Goal: Information Seeking & Learning: Learn about a topic

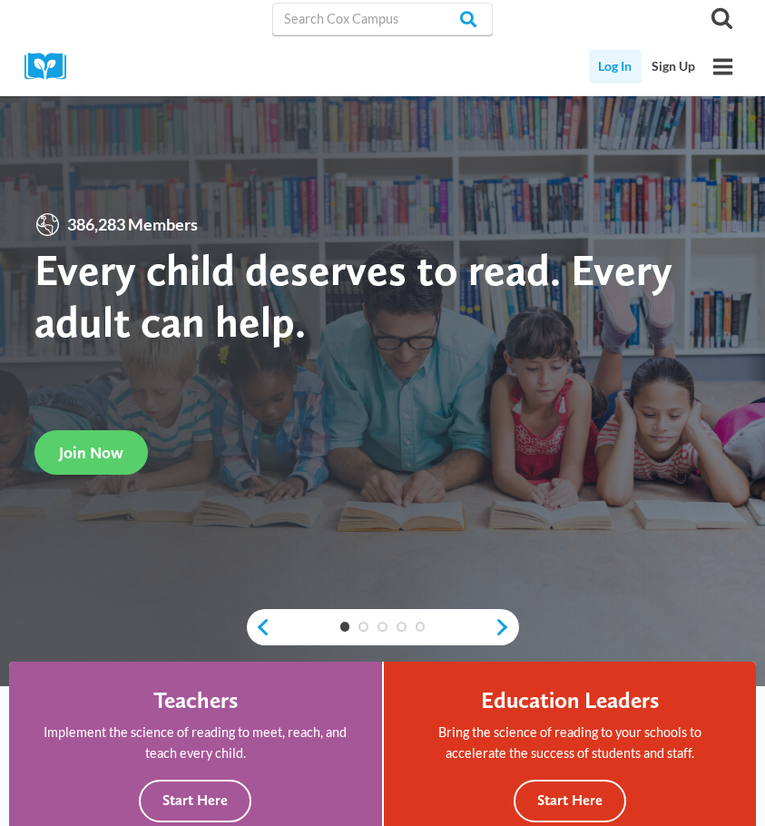
click at [618, 60] on link "Log In" at bounding box center [616, 67] width 54 height 34
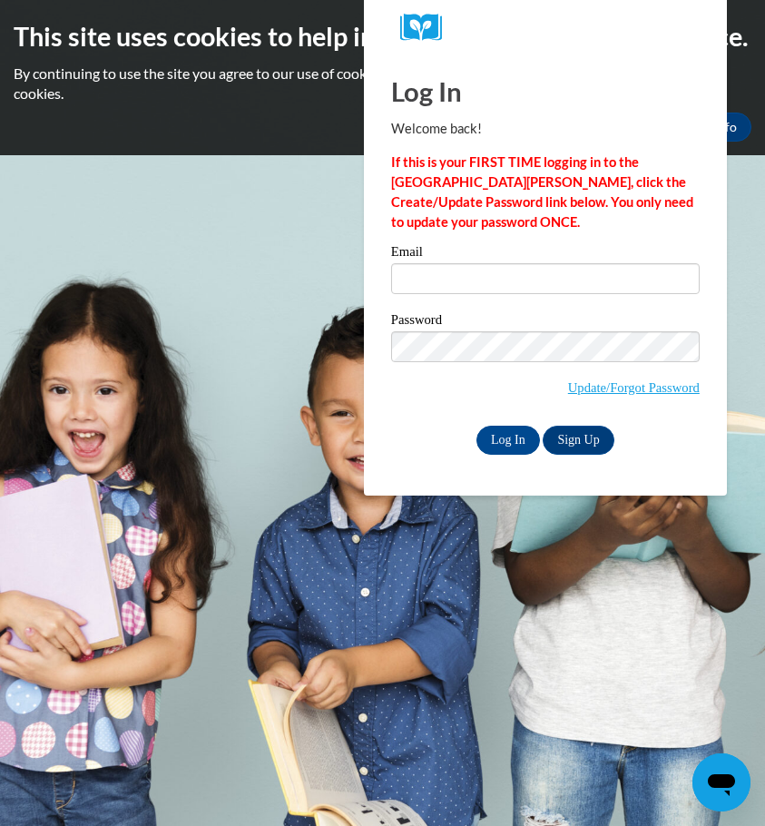
click at [506, 257] on label "Email" at bounding box center [545, 254] width 309 height 18
click at [506, 263] on input "Email" at bounding box center [545, 278] width 309 height 31
click at [506, 271] on input "Email" at bounding box center [545, 278] width 309 height 31
click at [484, 320] on label "Password" at bounding box center [545, 322] width 309 height 18
click at [494, 266] on input "Email" at bounding box center [545, 278] width 309 height 31
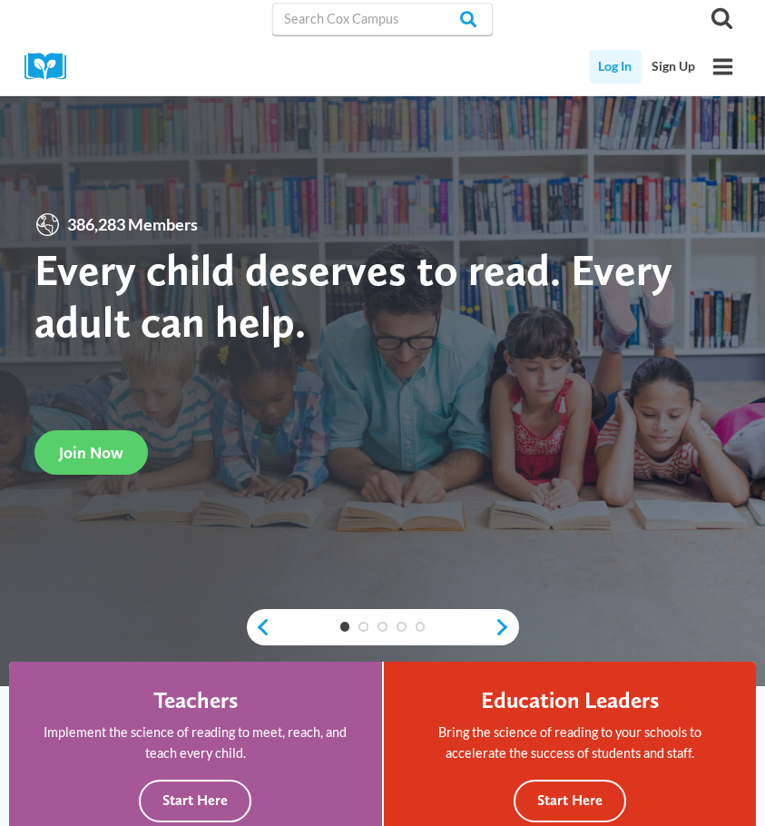
click at [630, 56] on link "Log In" at bounding box center [616, 67] width 54 height 34
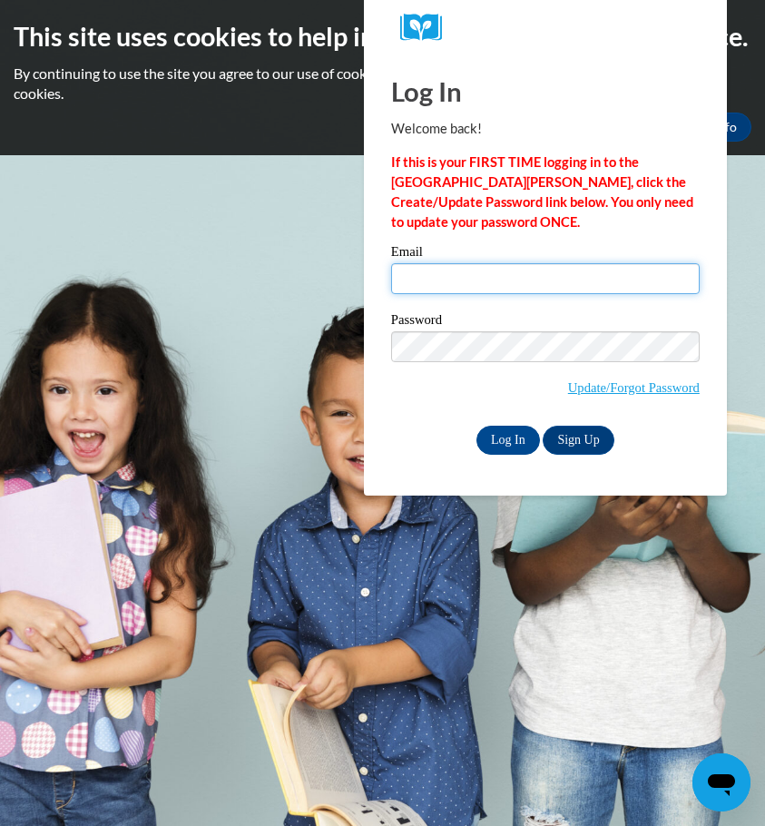
type input "agfull6911@ung.edu"
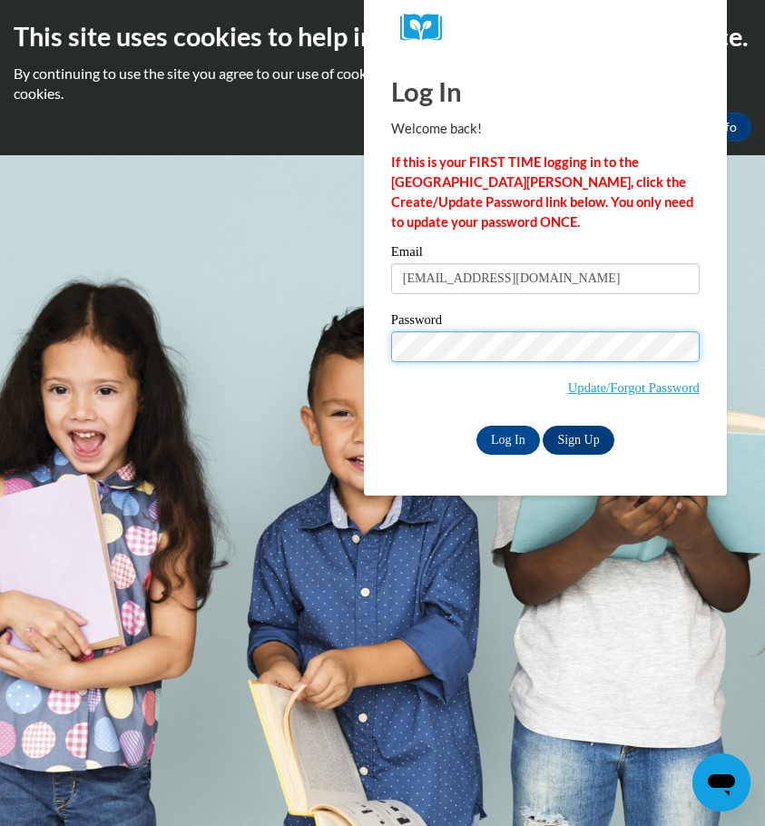
click at [507, 437] on input "Log In" at bounding box center [509, 440] width 64 height 29
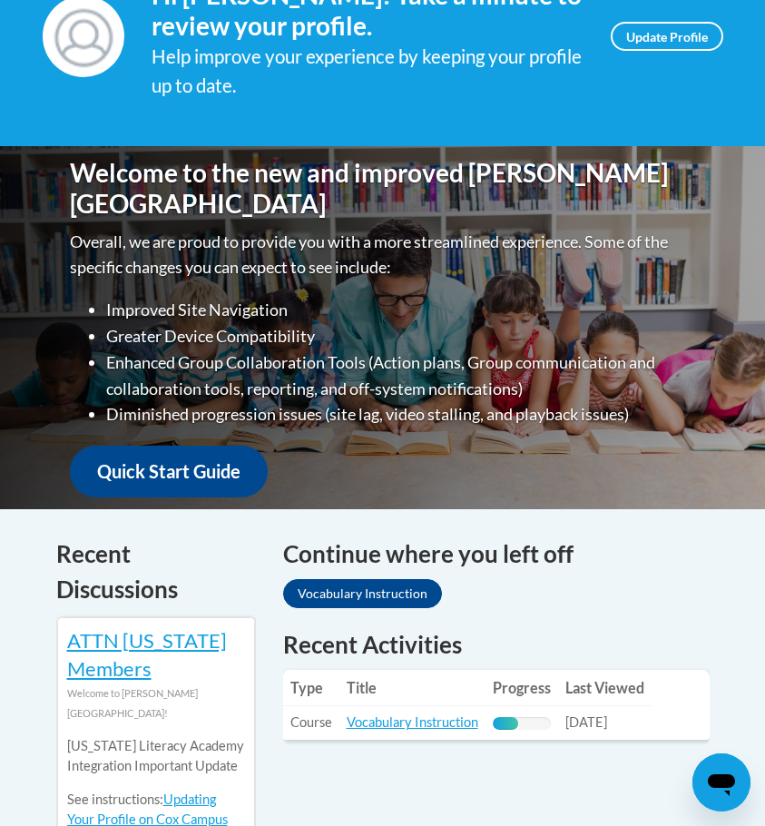
scroll to position [543, 0]
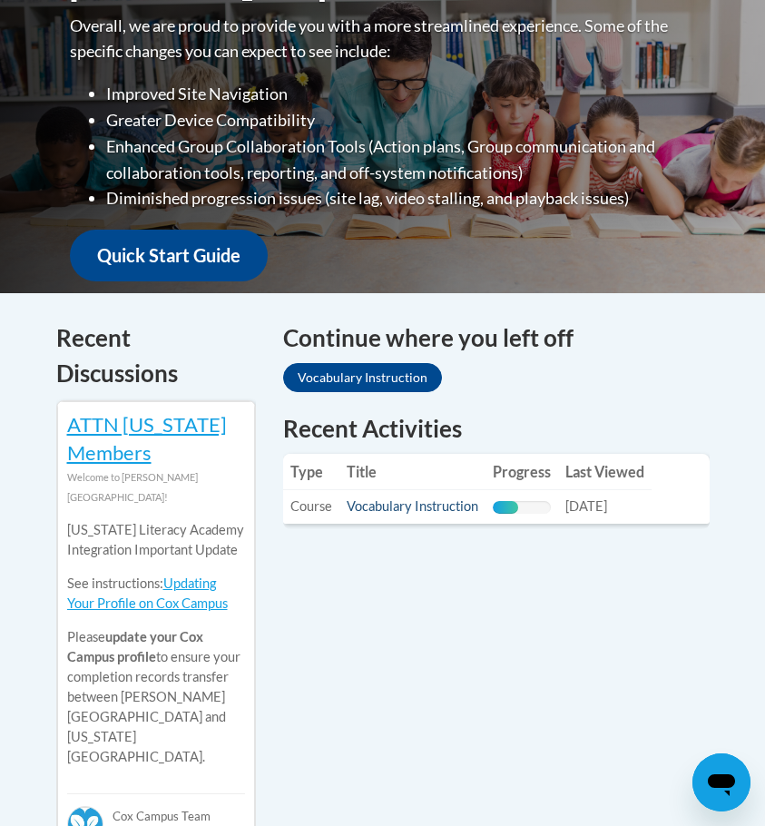
click at [405, 499] on link "Vocabulary Instruction" at bounding box center [413, 505] width 132 height 15
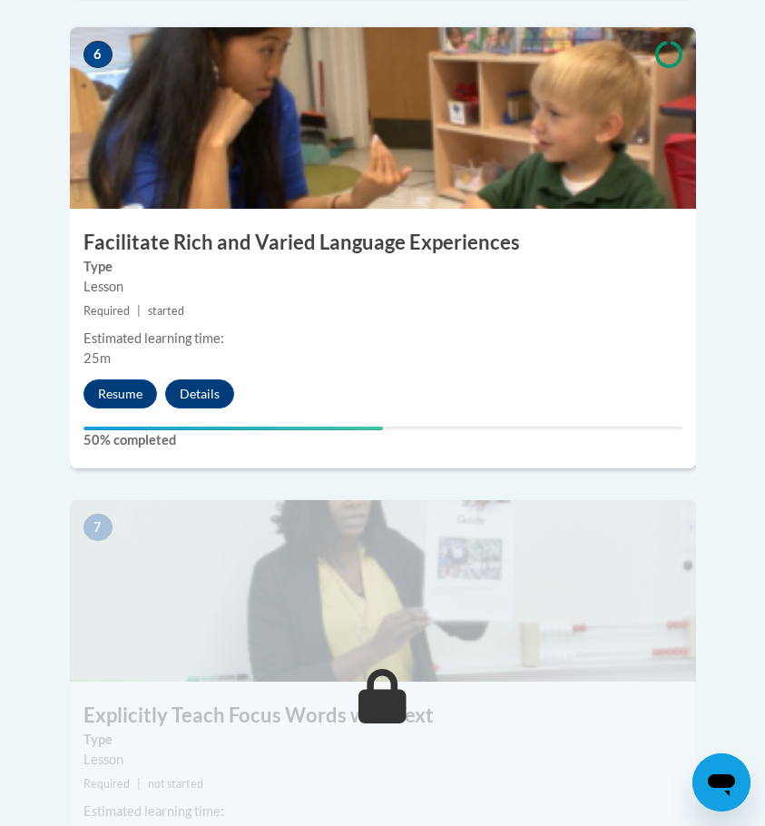
scroll to position [2944, 0]
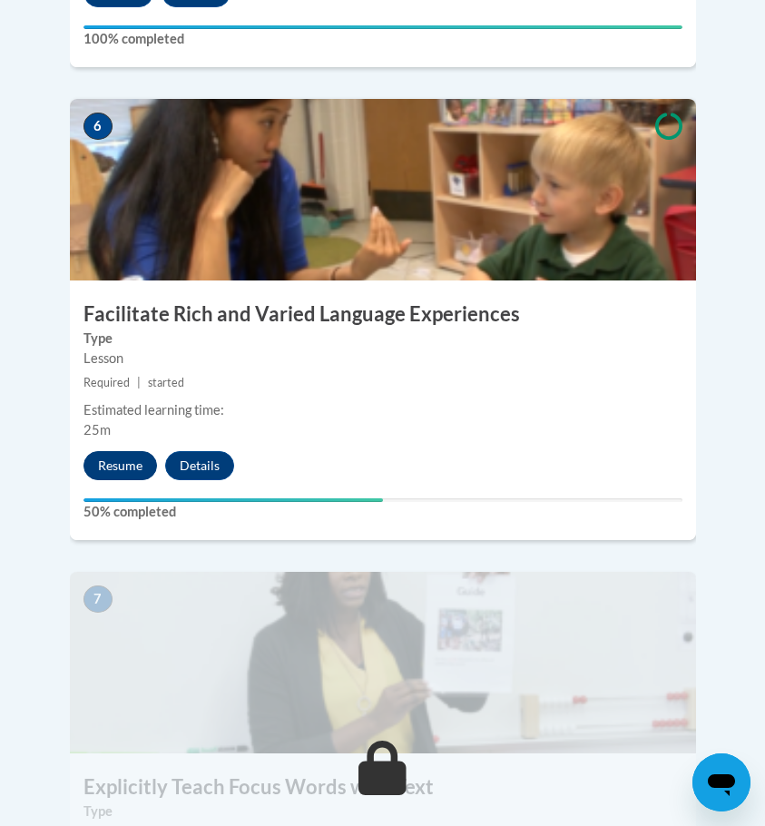
click at [140, 451] on button "Resume" at bounding box center [121, 465] width 74 height 29
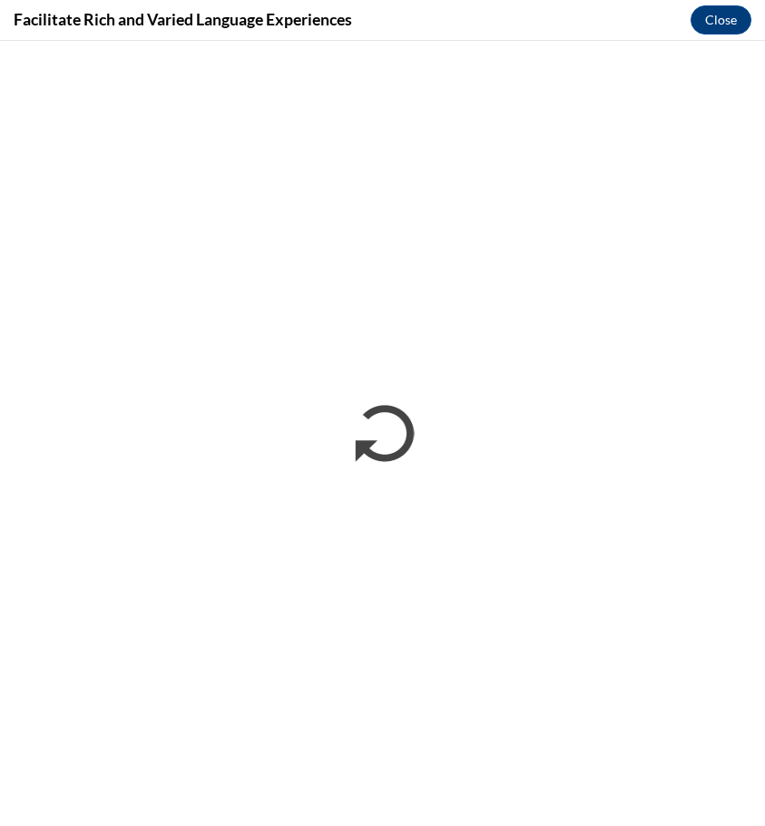
scroll to position [0, 0]
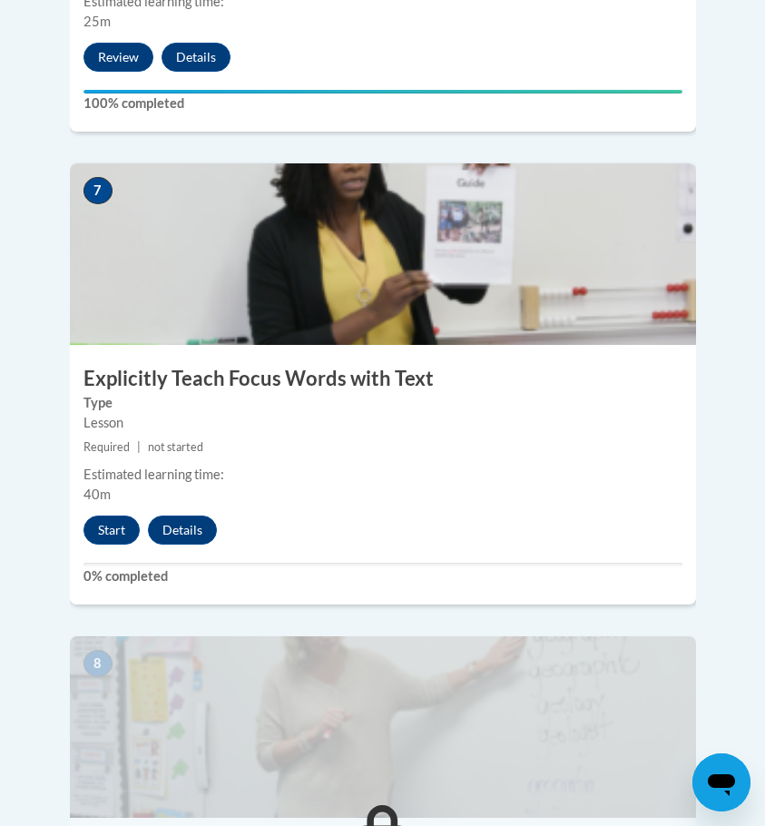
scroll to position [3351, 0]
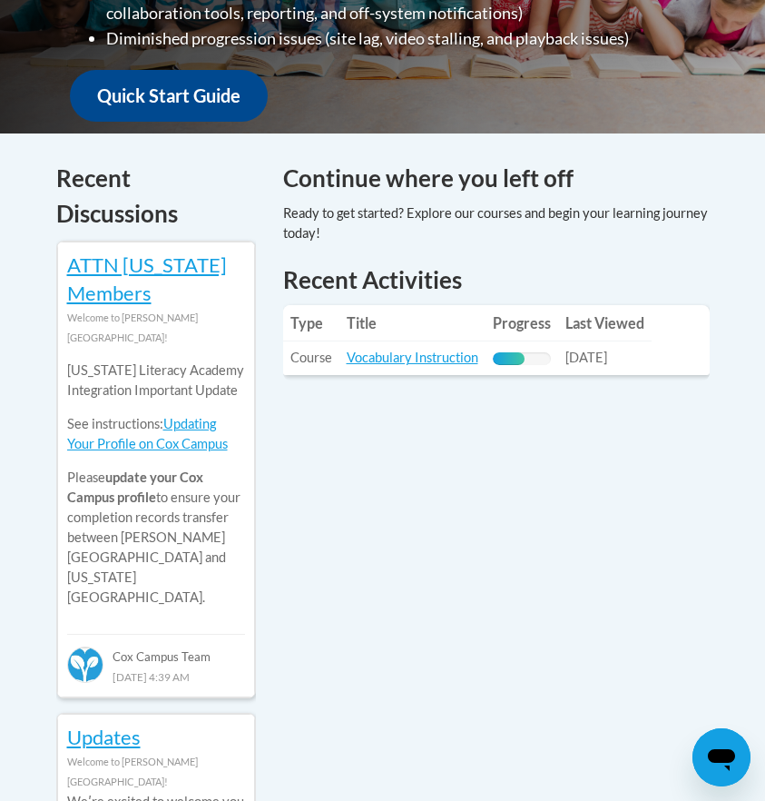
scroll to position [717, 0]
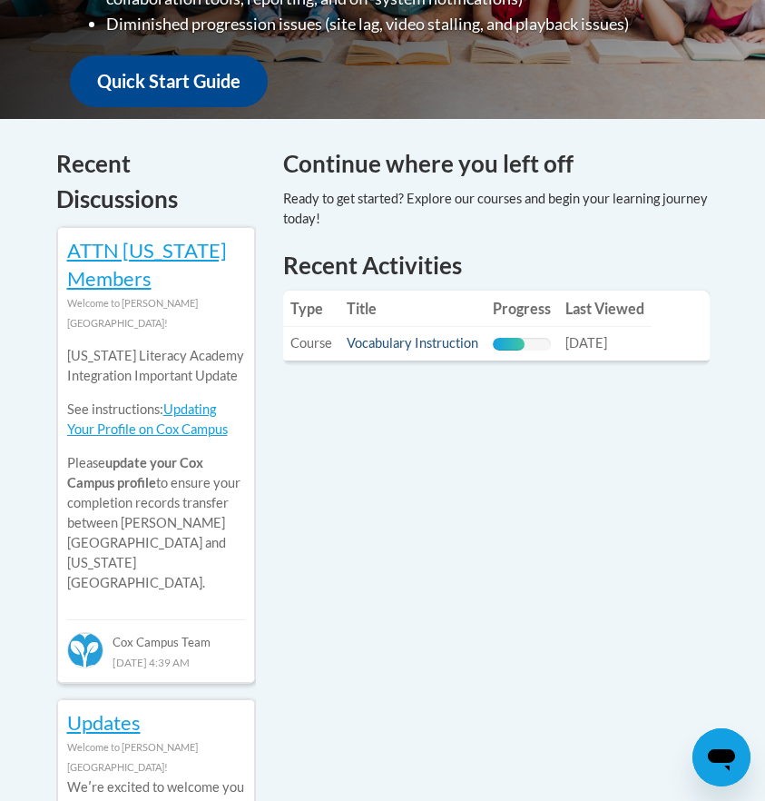
click at [405, 336] on link "Vocabulary Instruction" at bounding box center [413, 342] width 132 height 15
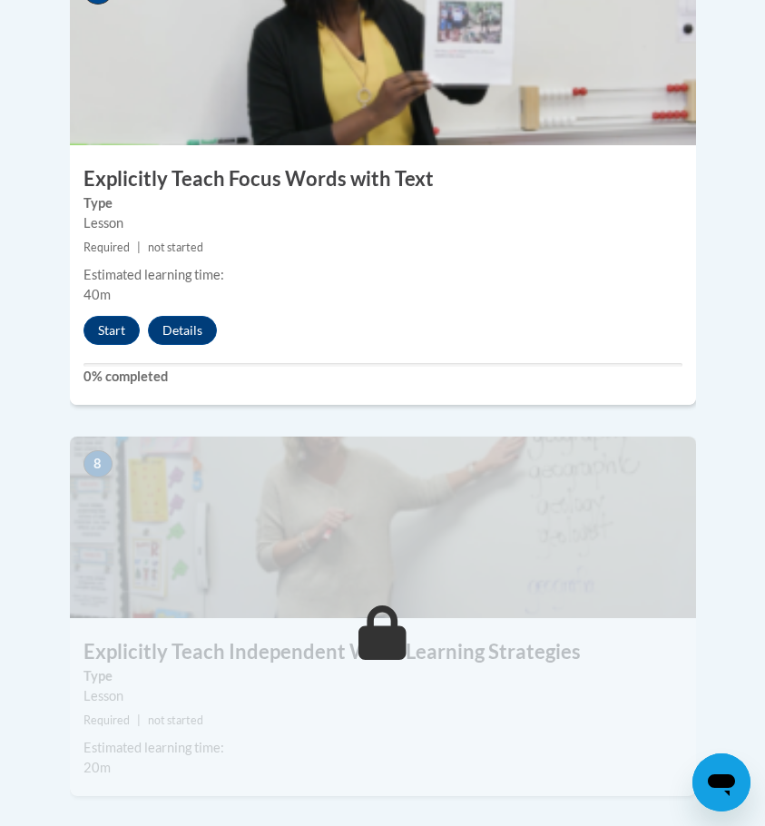
scroll to position [3572, 0]
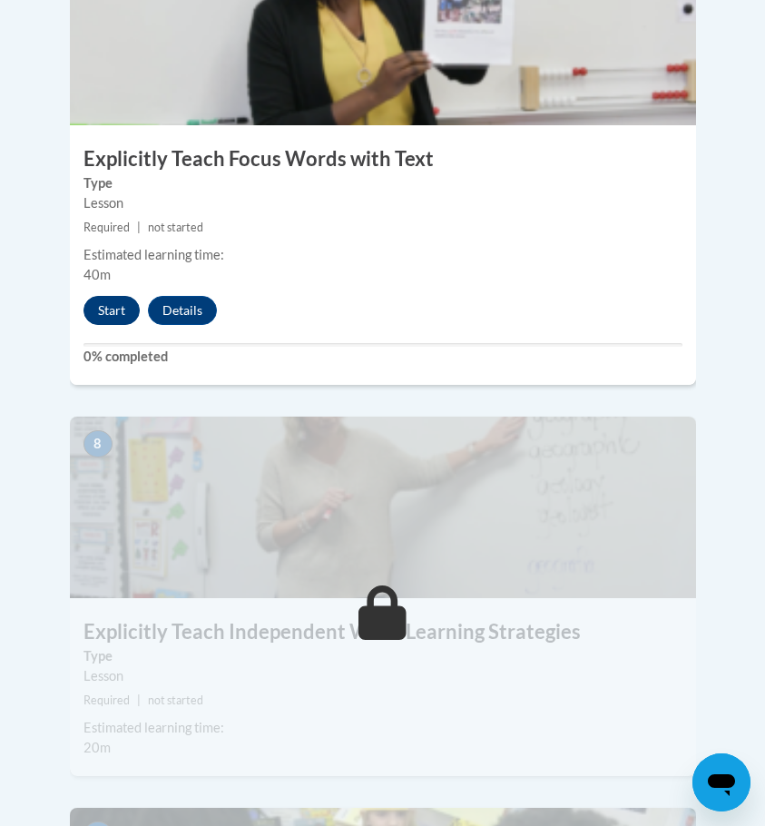
click at [121, 296] on button "Start" at bounding box center [112, 310] width 56 height 29
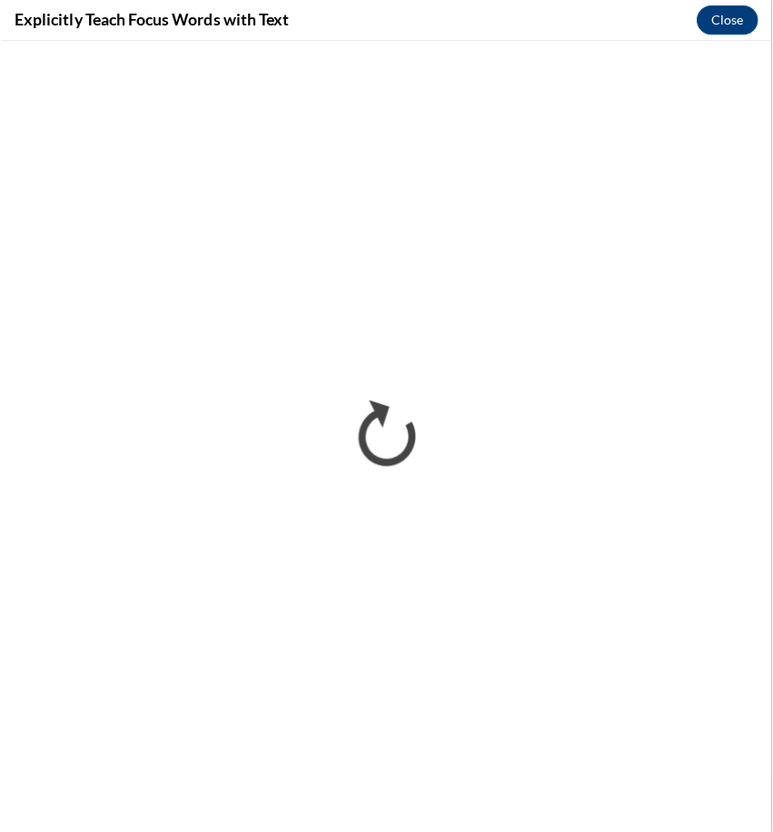
scroll to position [0, 0]
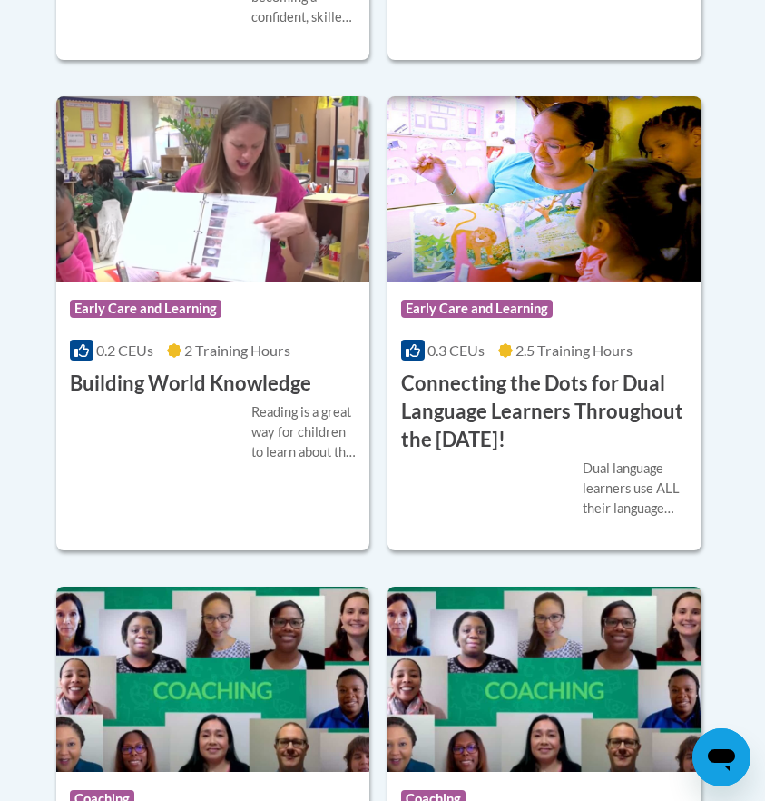
scroll to position [1229, 0]
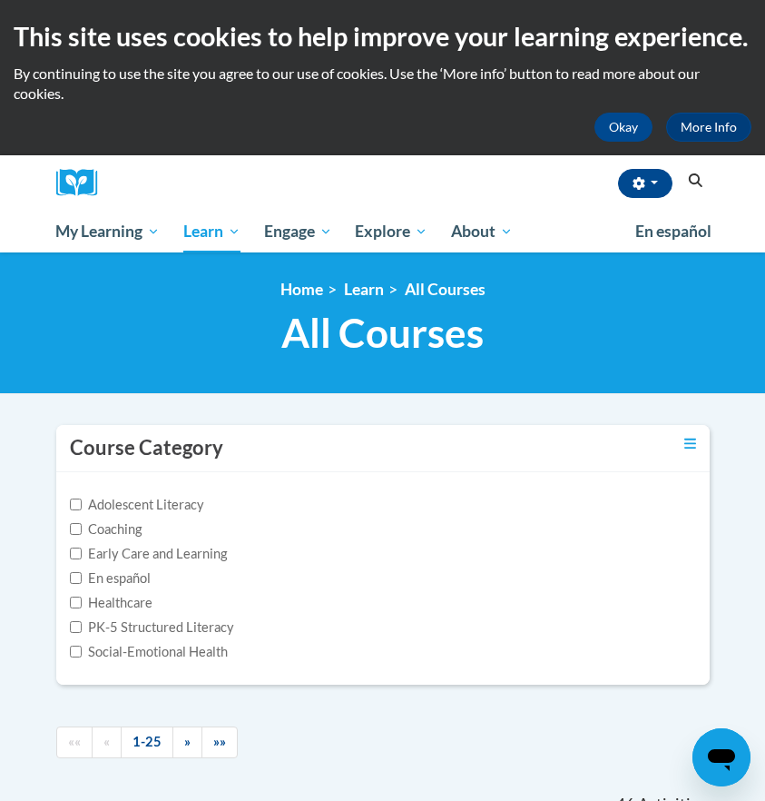
click at [698, 175] on icon "Search" at bounding box center [696, 180] width 14 height 14
click at [690, 175] on icon "Search" at bounding box center [696, 180] width 14 height 14
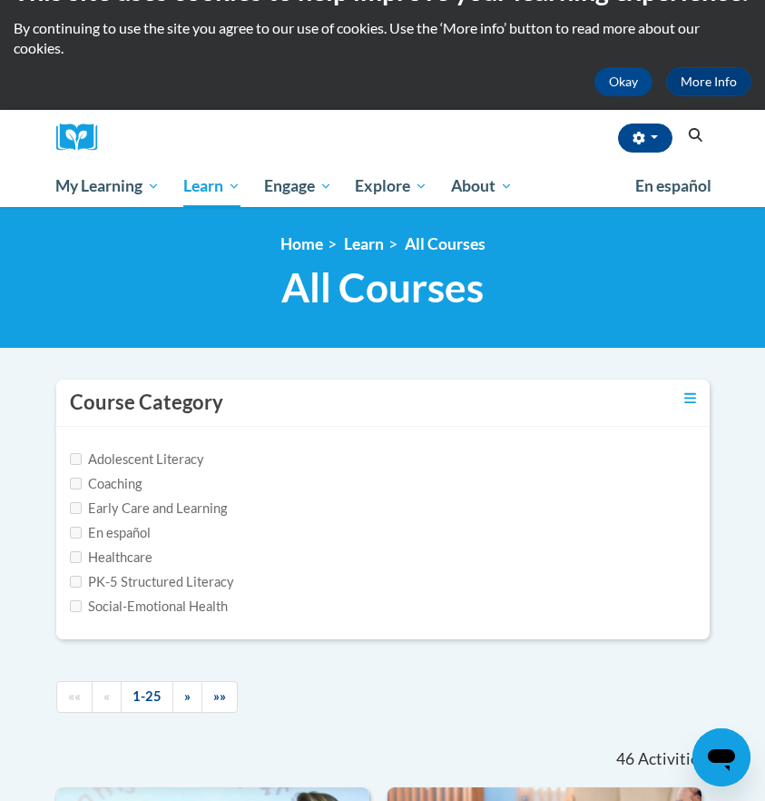
scroll to position [13, 0]
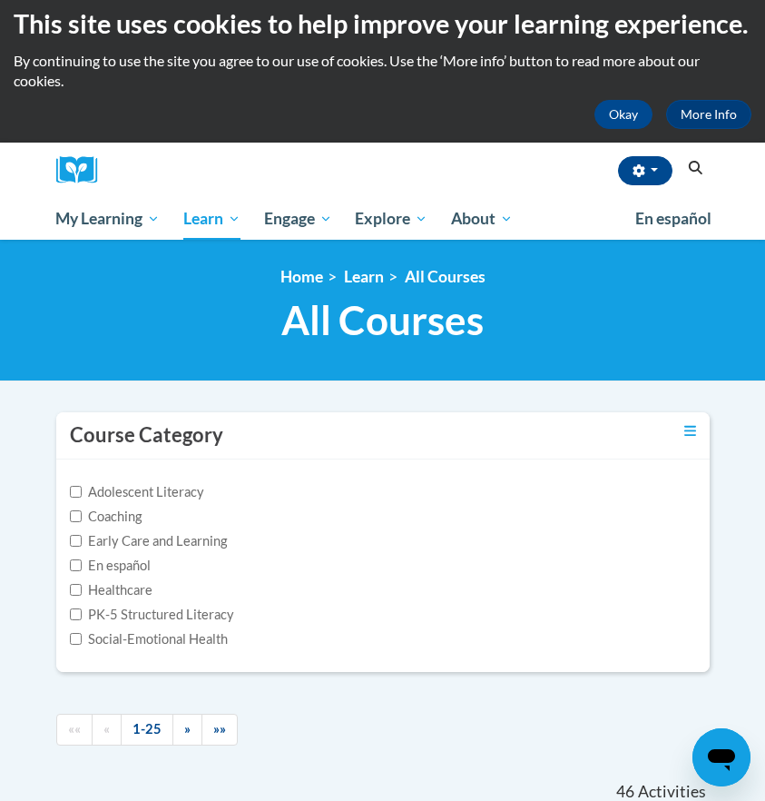
click at [705, 163] on button "Search" at bounding box center [695, 168] width 27 height 22
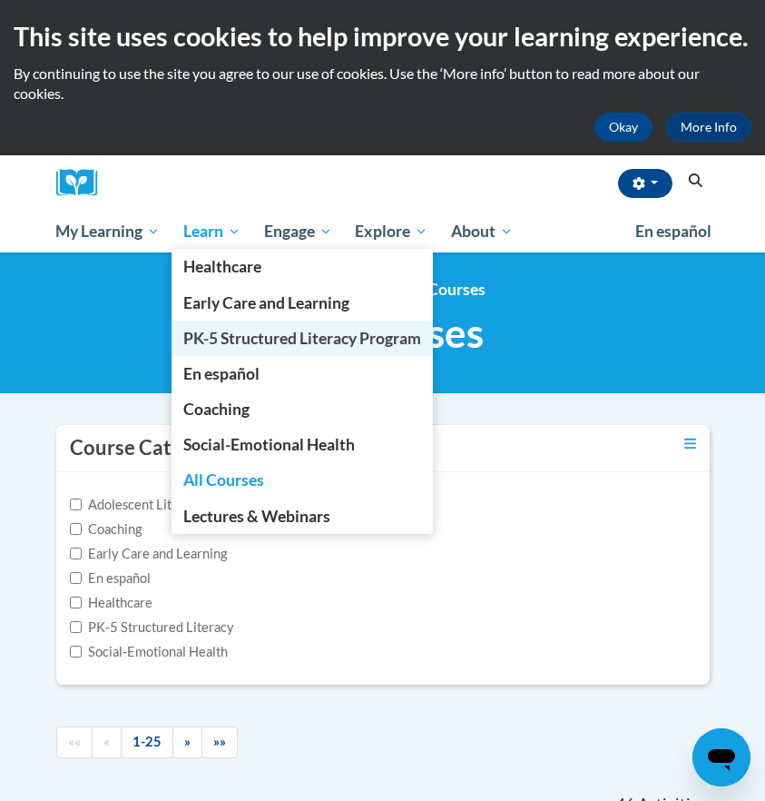
click at [290, 342] on span "PK-5 Structured Literacy Program" at bounding box center [302, 338] width 238 height 19
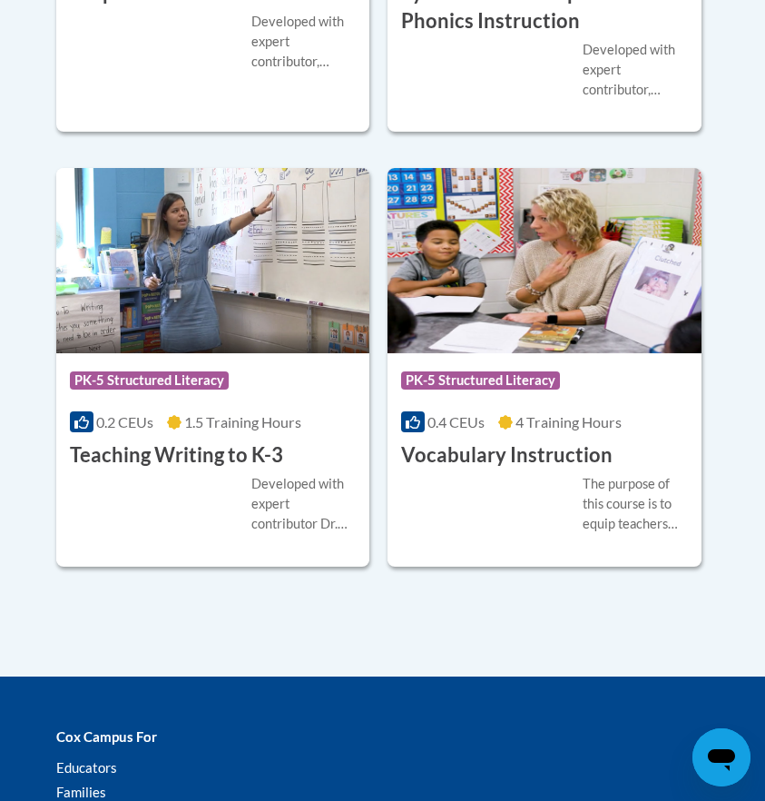
scroll to position [2961, 0]
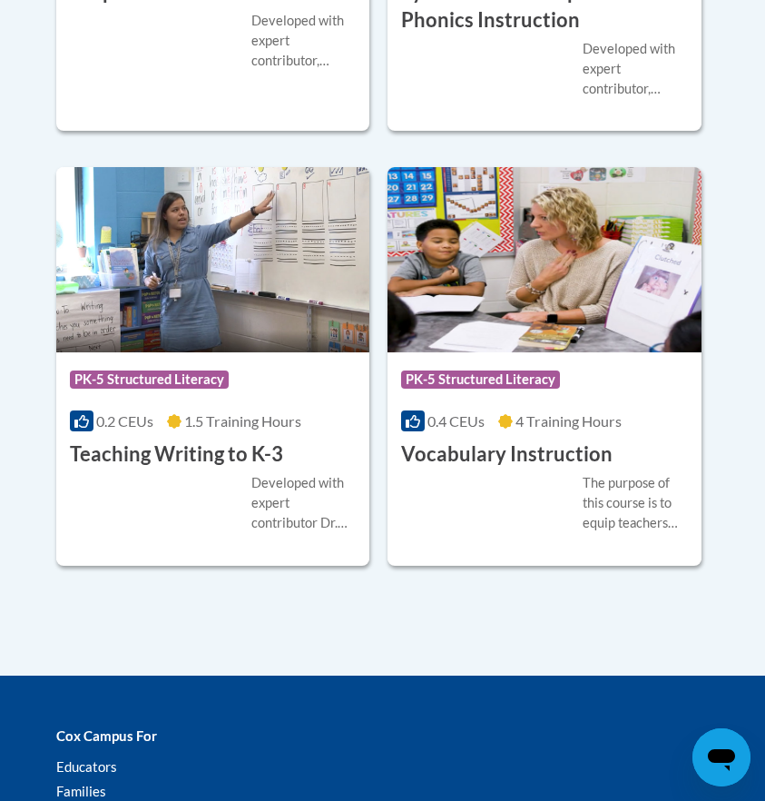
click at [220, 448] on h3 "Teaching Writing to K-3" at bounding box center [176, 454] width 213 height 28
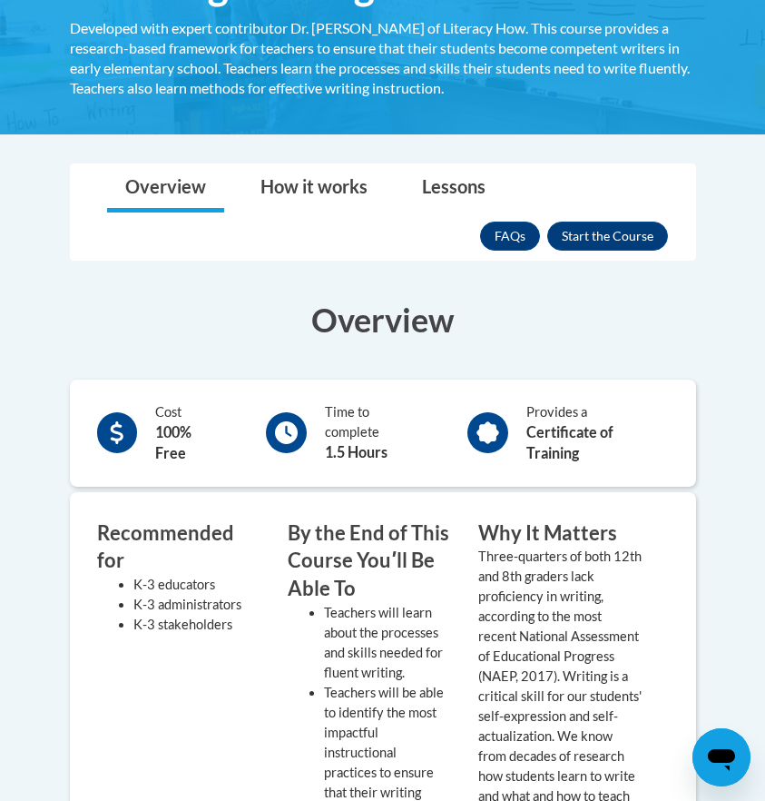
scroll to position [65, 0]
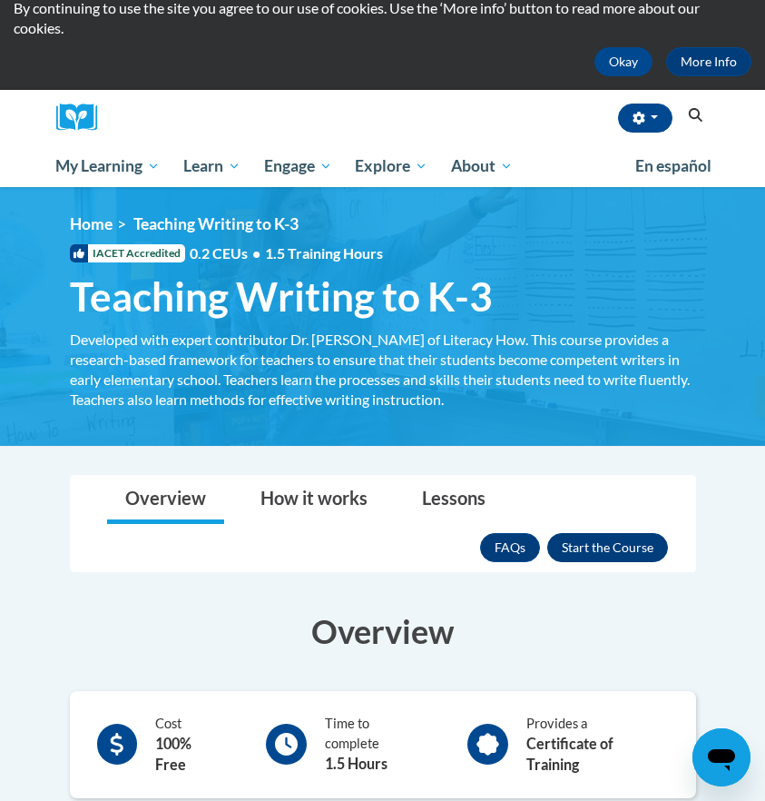
click at [619, 552] on button "Enroll" at bounding box center [607, 547] width 121 height 29
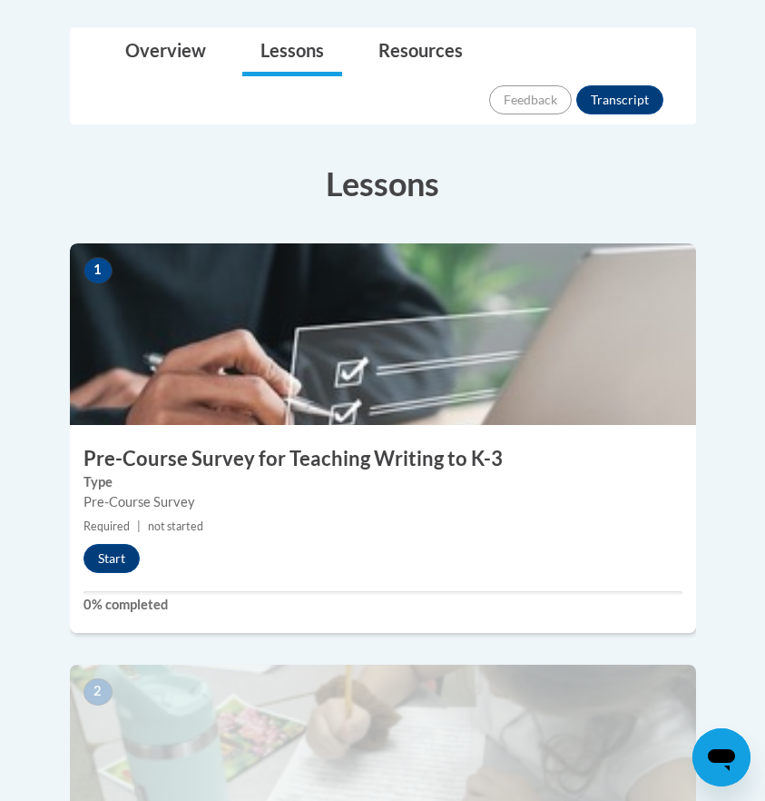
scroll to position [497, 0]
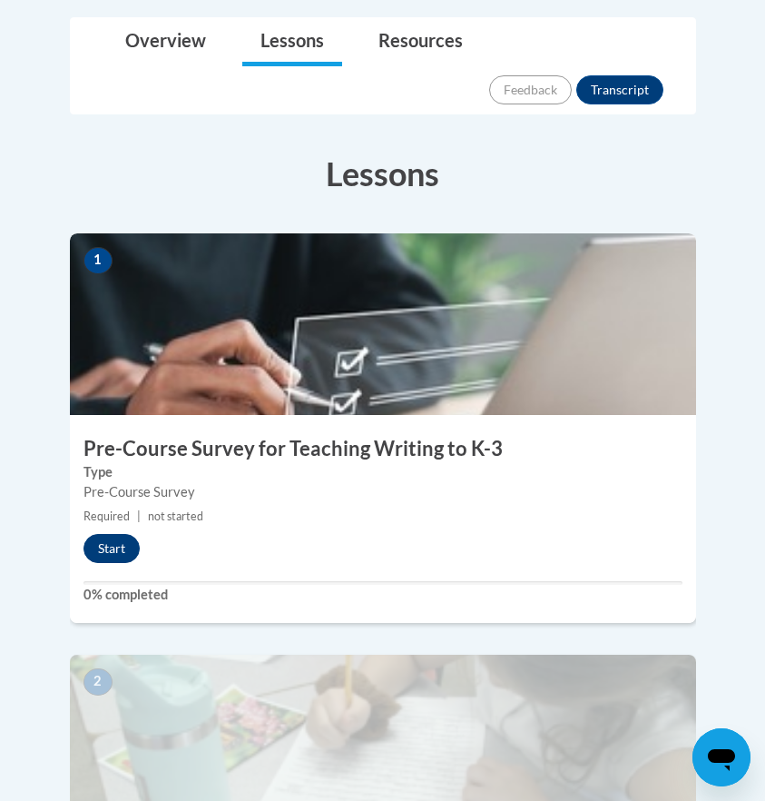
click at [123, 534] on button "Start" at bounding box center [112, 548] width 56 height 29
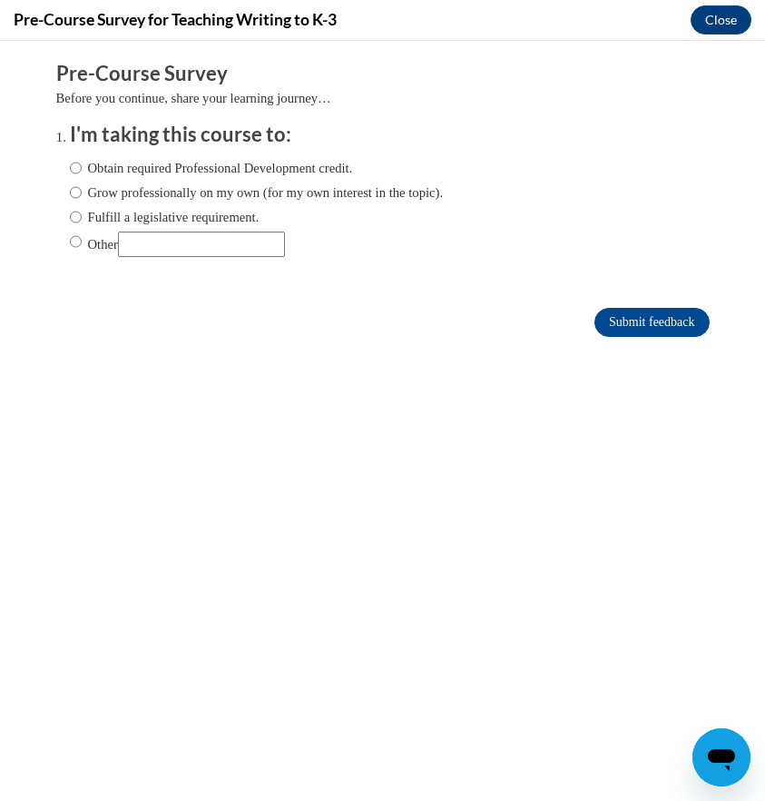
scroll to position [0, 0]
click at [208, 232] on input "Other" at bounding box center [201, 243] width 167 height 25
click at [71, 244] on input "Other" at bounding box center [76, 241] width 12 height 20
radio input "true"
click at [209, 234] on input "Other" at bounding box center [201, 243] width 167 height 25
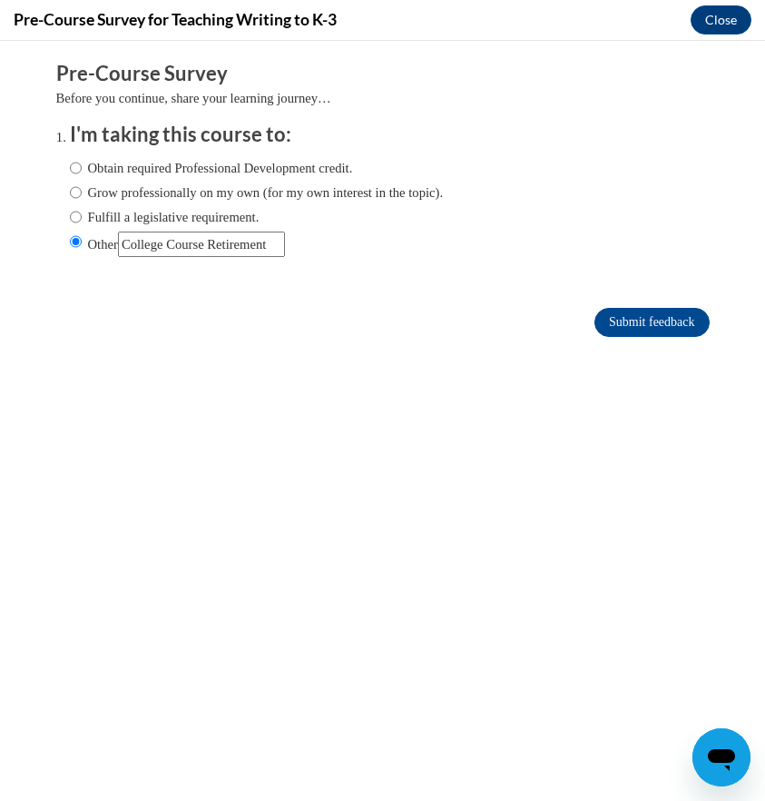
click at [245, 248] on input "Other" at bounding box center [201, 243] width 167 height 25
type input "College Course Requirement"
click at [646, 318] on input "Submit feedback" at bounding box center [652, 322] width 114 height 29
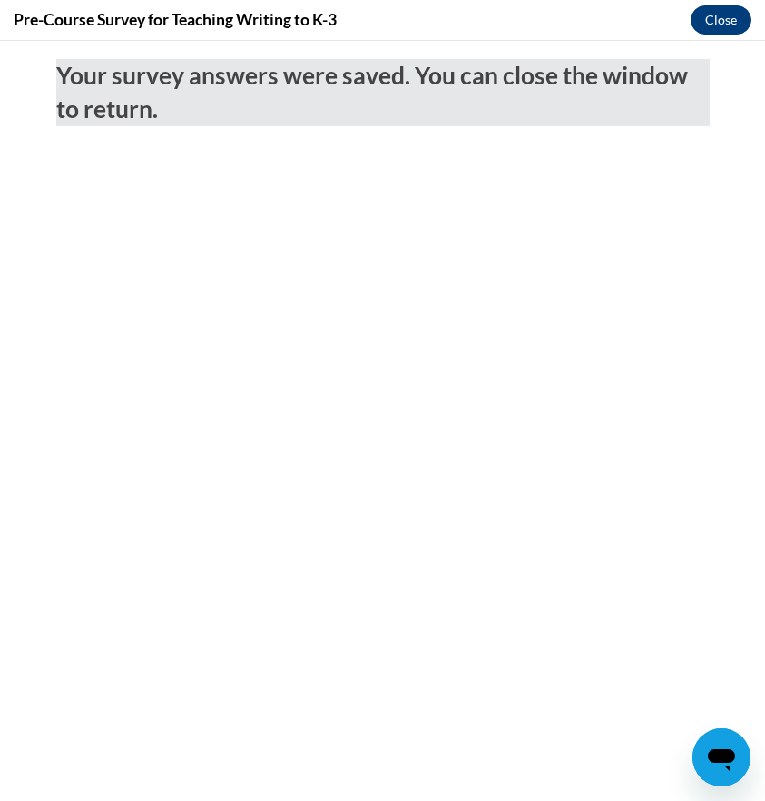
click at [726, 13] on button "Close" at bounding box center [721, 19] width 61 height 29
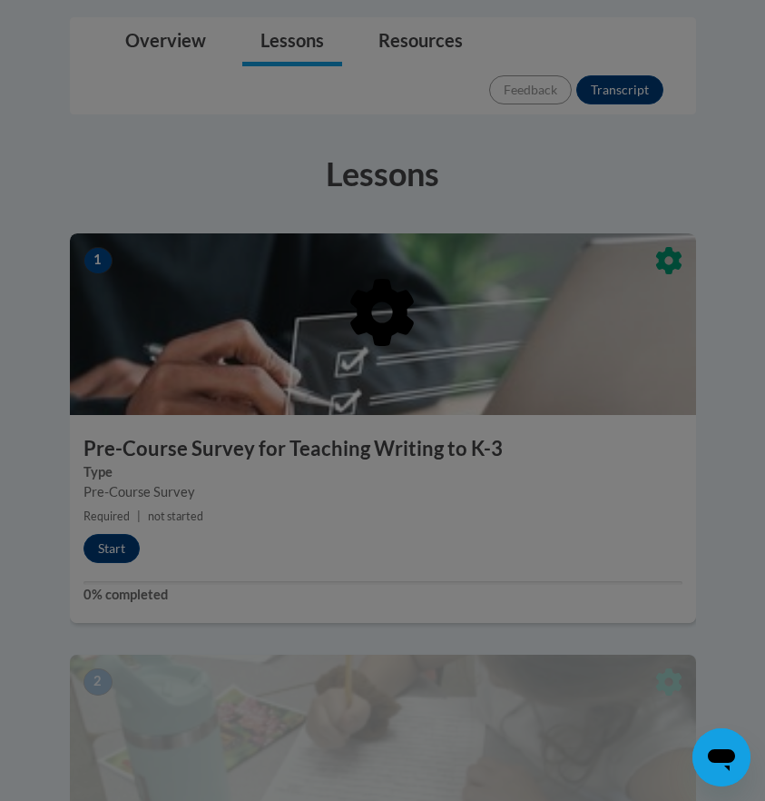
click at [478, 442] on div at bounding box center [383, 405] width 626 height 345
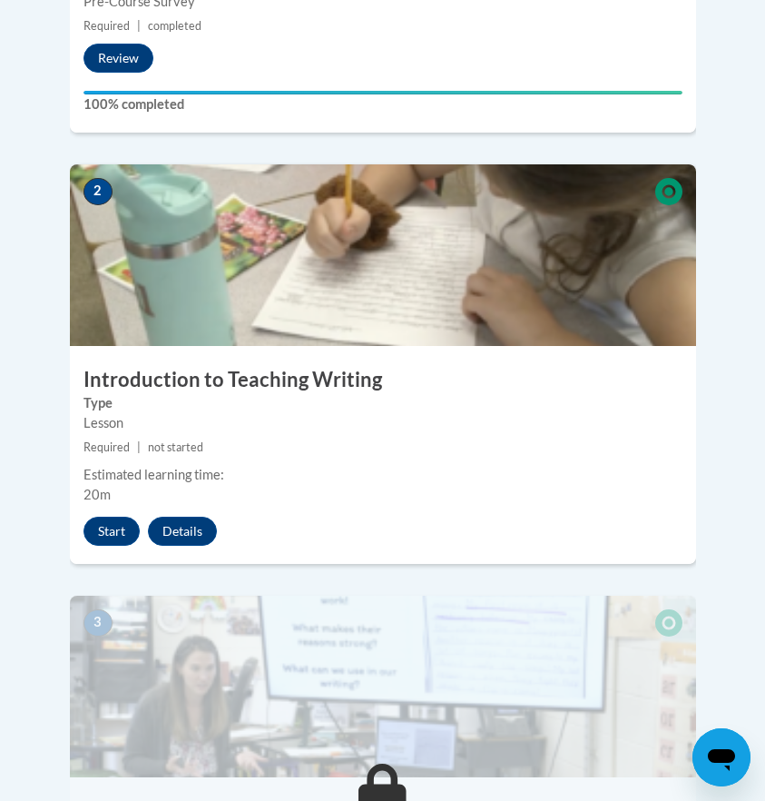
scroll to position [1002, 0]
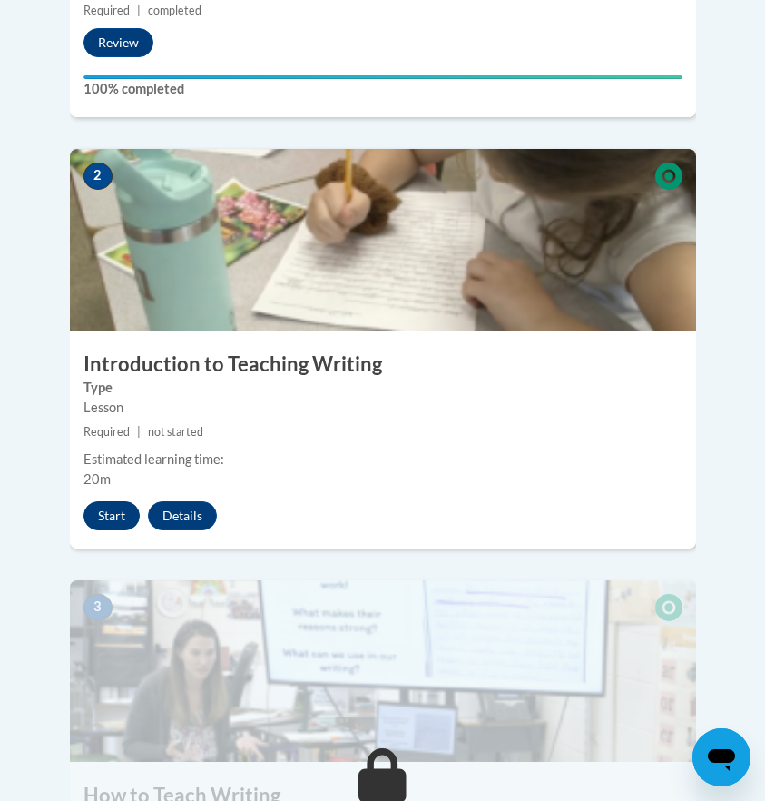
click at [104, 501] on button "Start" at bounding box center [112, 515] width 56 height 29
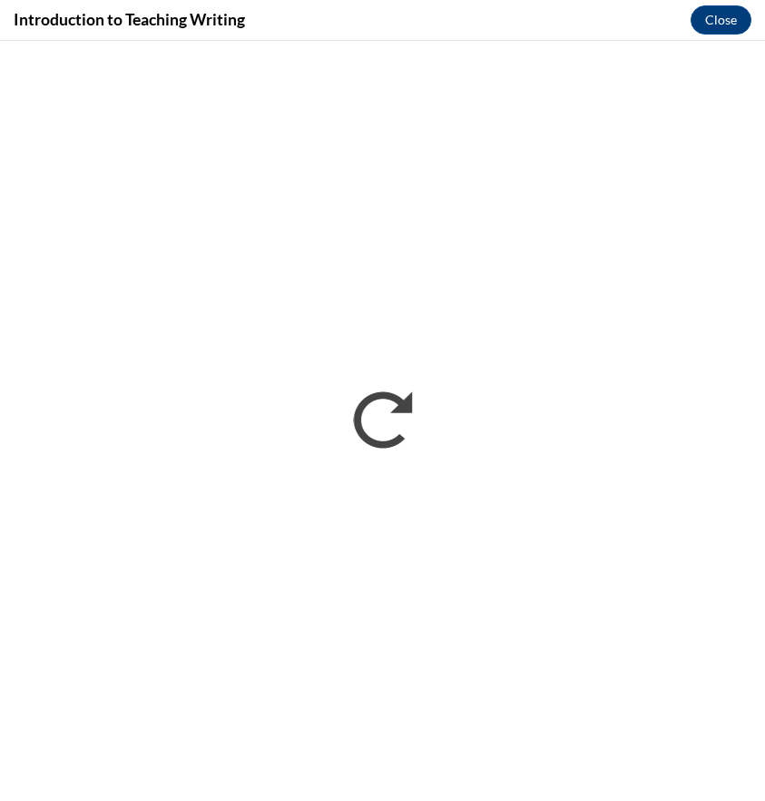
scroll to position [0, 0]
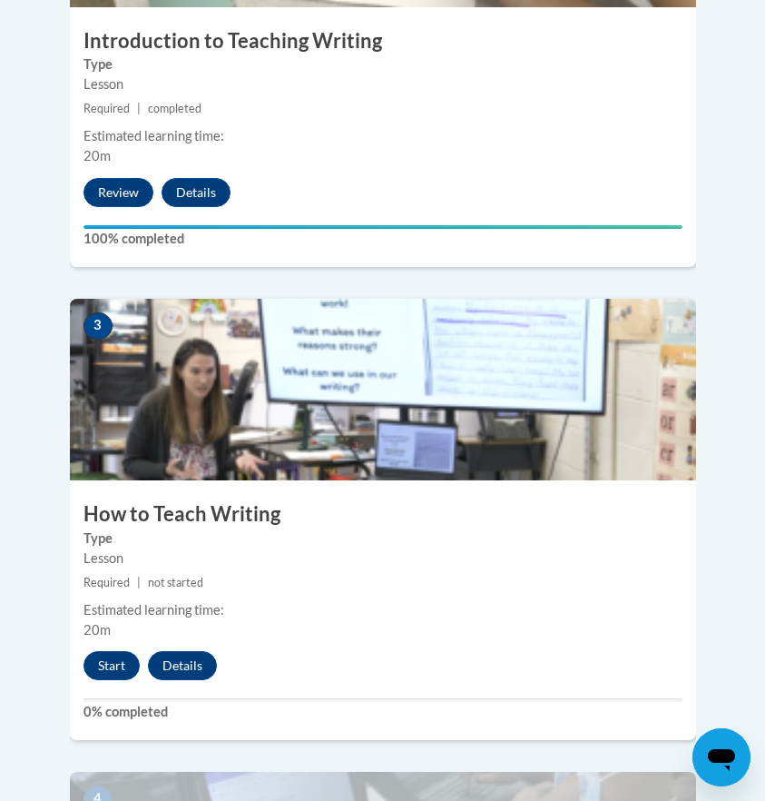
scroll to position [1325, 0]
click at [102, 651] on button "Start" at bounding box center [112, 665] width 56 height 29
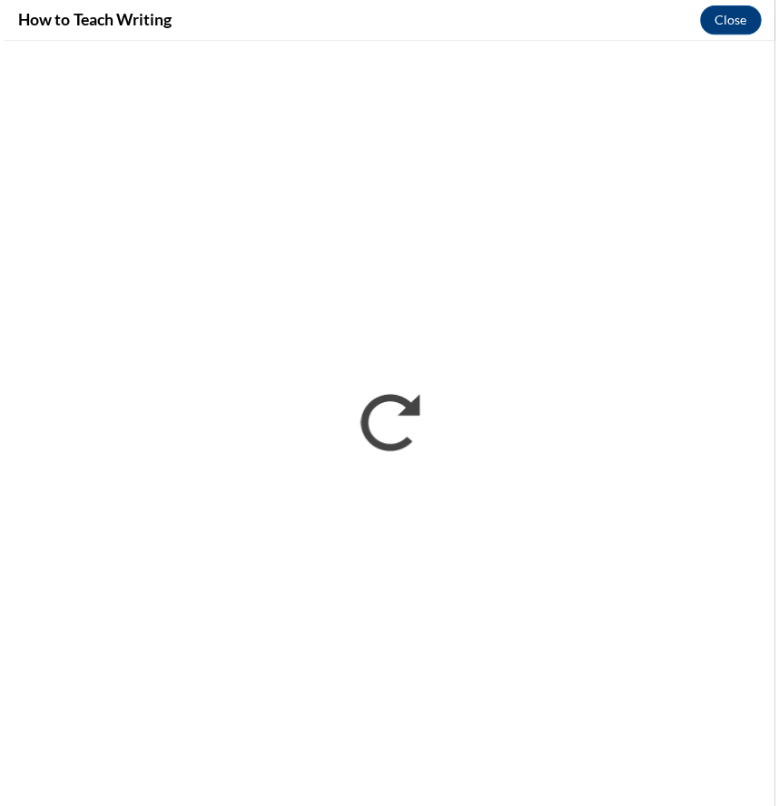
scroll to position [0, 0]
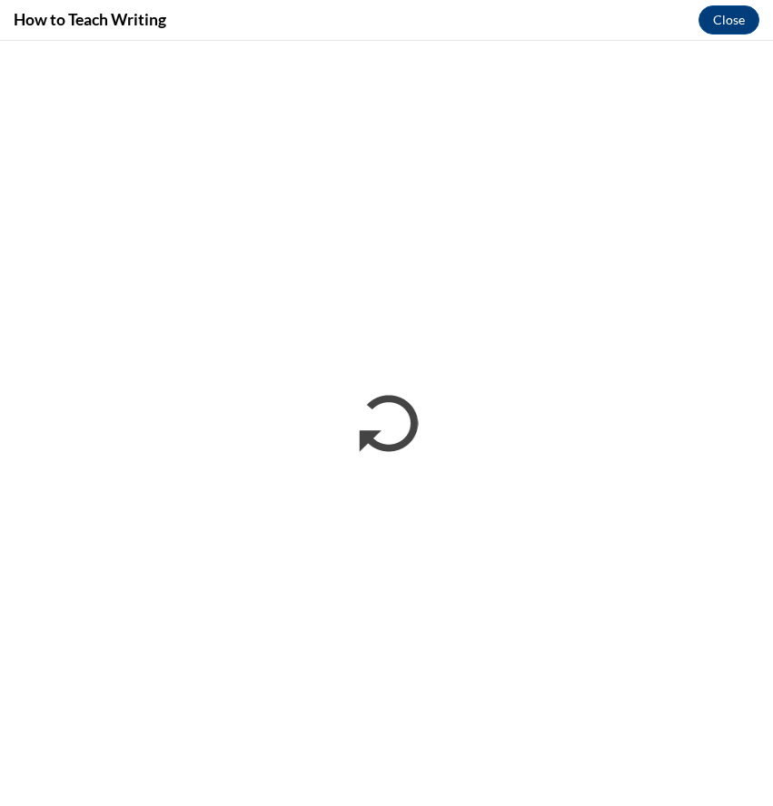
click at [626, 1] on div "How to Teach Writing Close" at bounding box center [386, 20] width 773 height 41
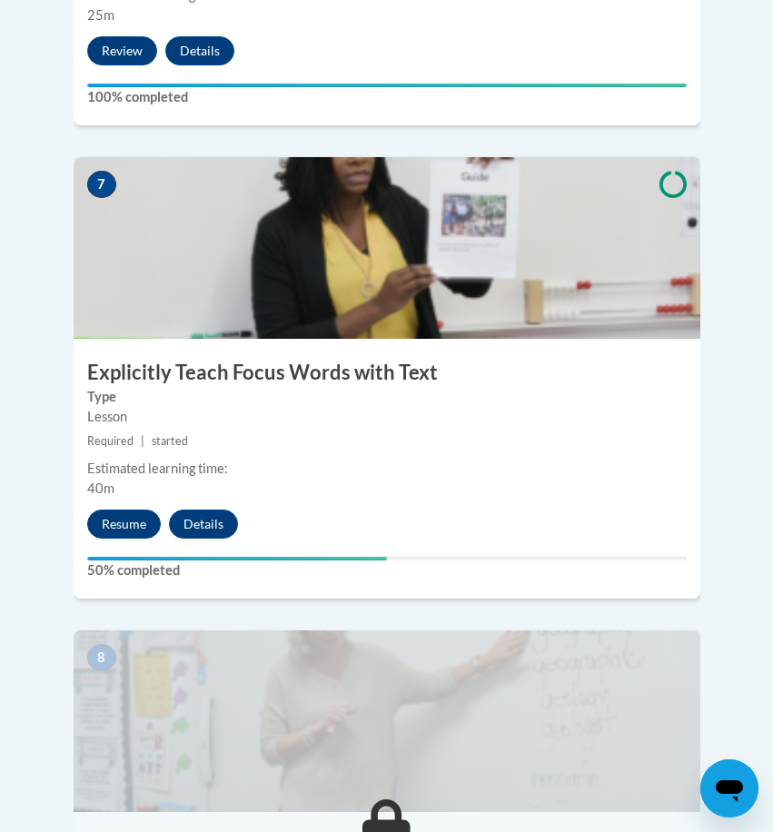
scroll to position [3362, 0]
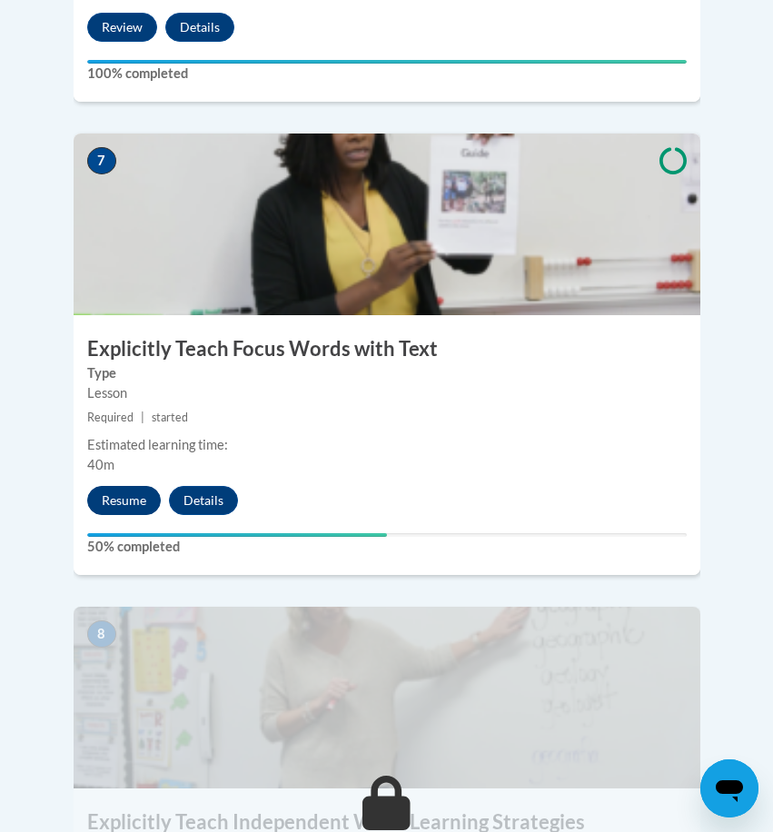
click at [140, 486] on button "Resume" at bounding box center [124, 500] width 74 height 29
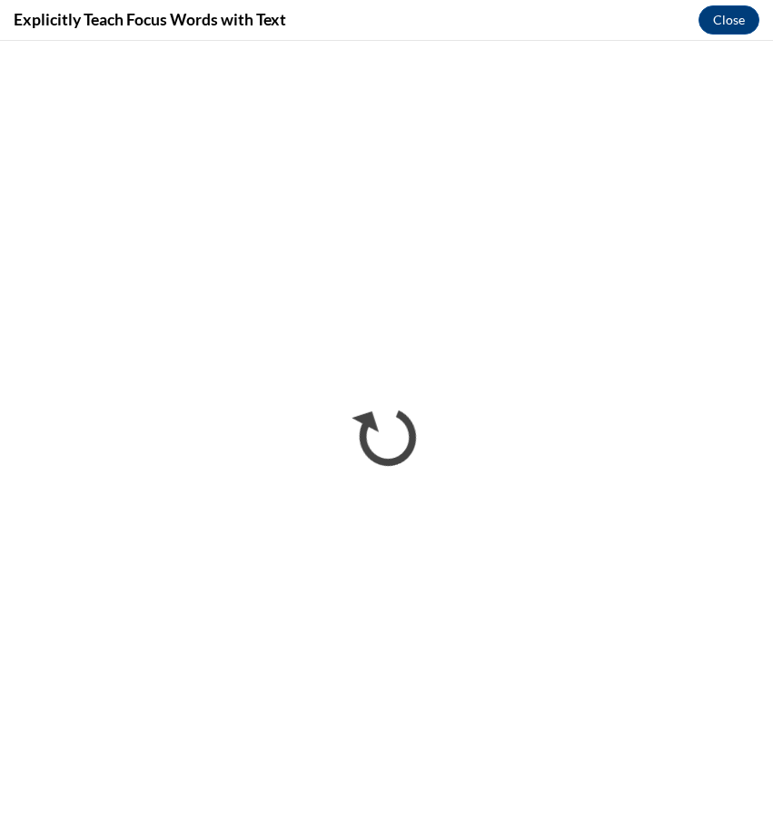
scroll to position [0, 0]
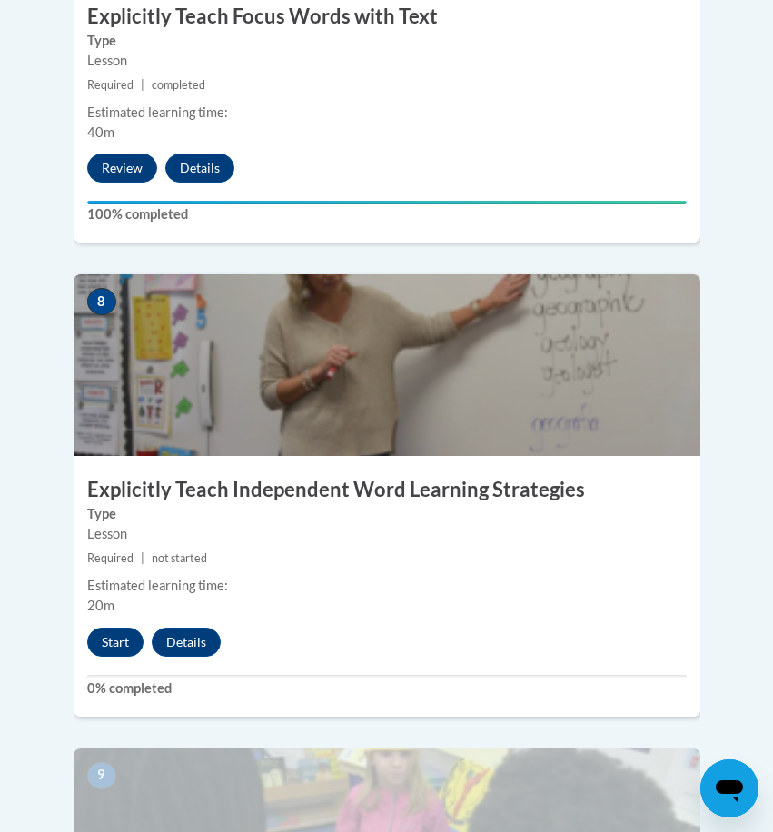
scroll to position [3725, 0]
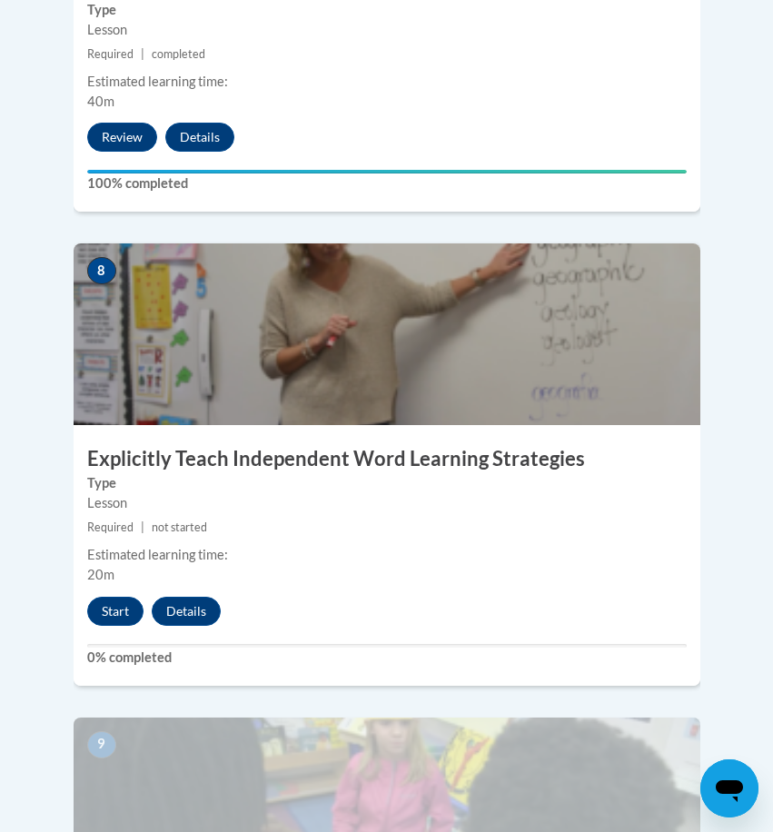
click at [108, 597] on div "8 Explicitly Teach Independent Word Learning Strategies Type Lesson Required | …" at bounding box center [387, 463] width 626 height 441
click at [108, 596] on button "Start" at bounding box center [115, 610] width 56 height 29
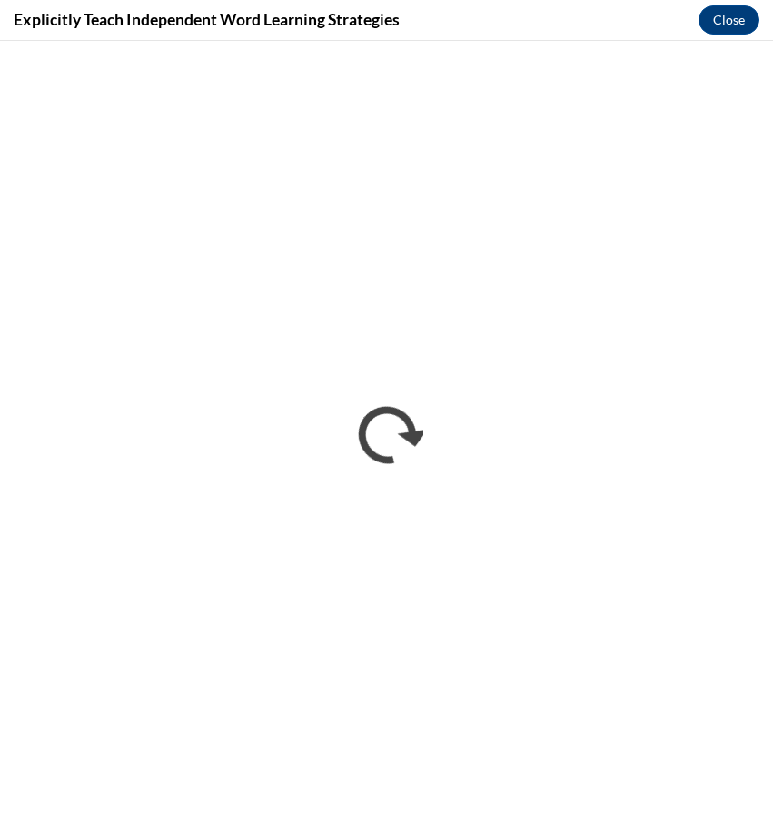
scroll to position [0, 0]
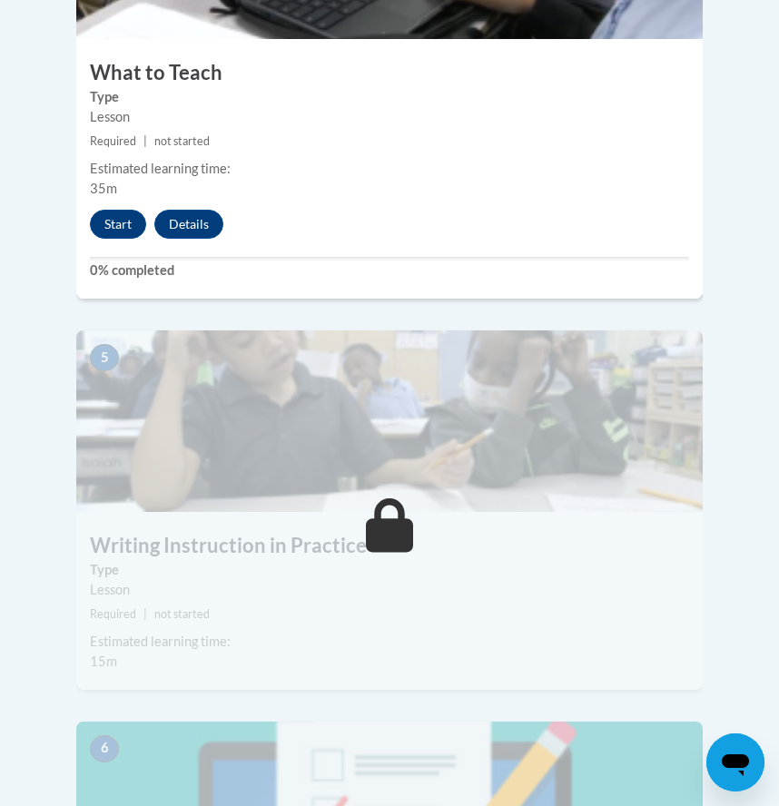
scroll to position [2205, 0]
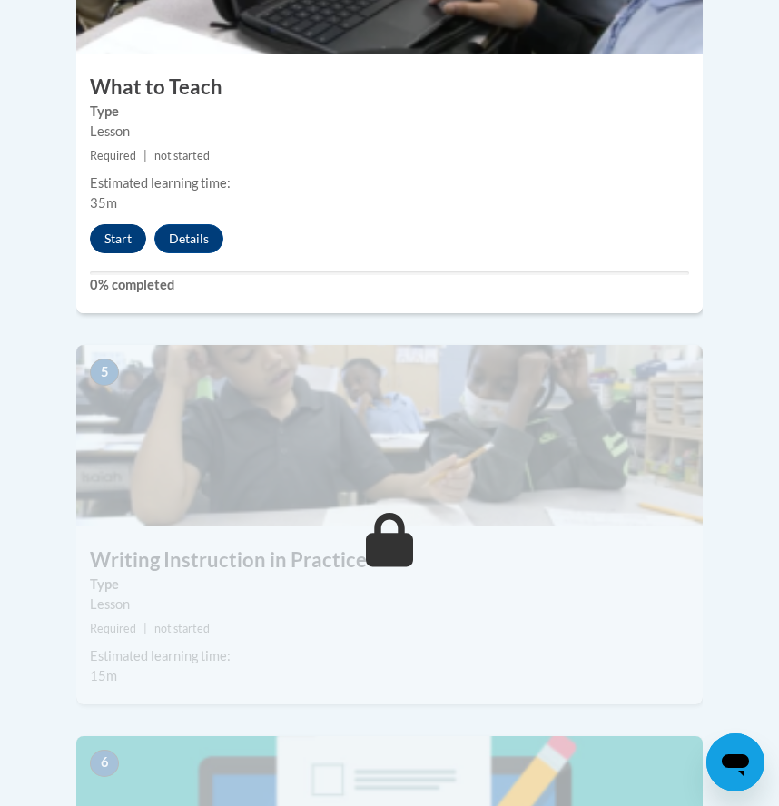
click at [107, 224] on button "Start" at bounding box center [118, 238] width 56 height 29
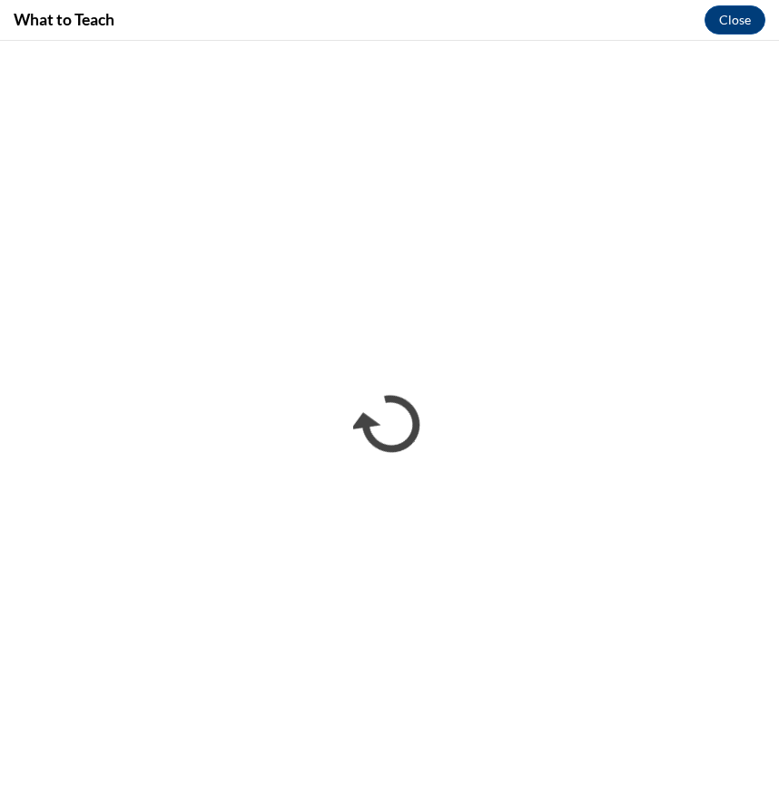
scroll to position [0, 0]
click at [732, 21] on button "Close" at bounding box center [734, 19] width 61 height 29
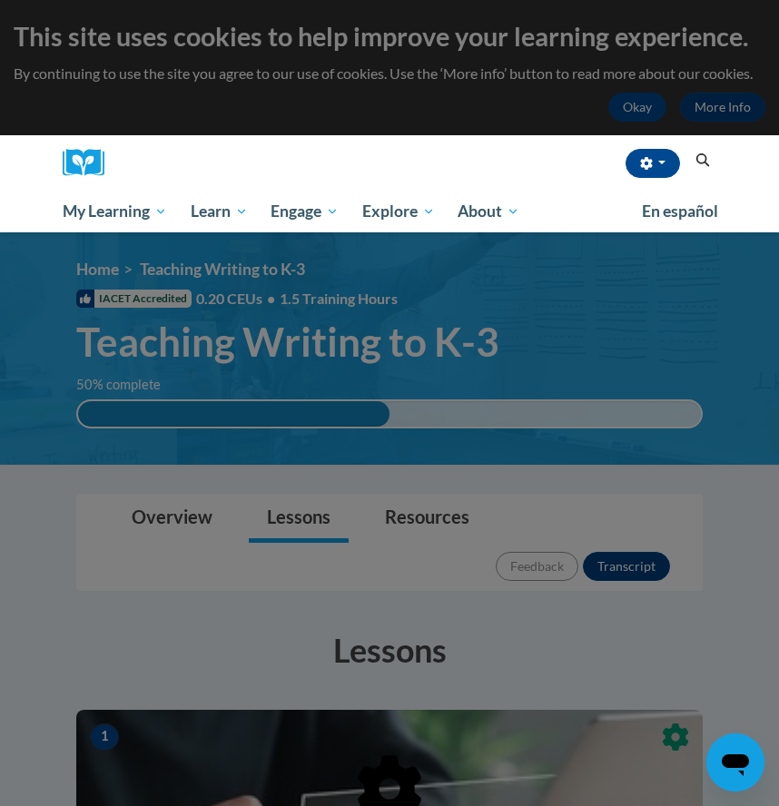
click at [645, 297] on div at bounding box center [389, 403] width 779 height 806
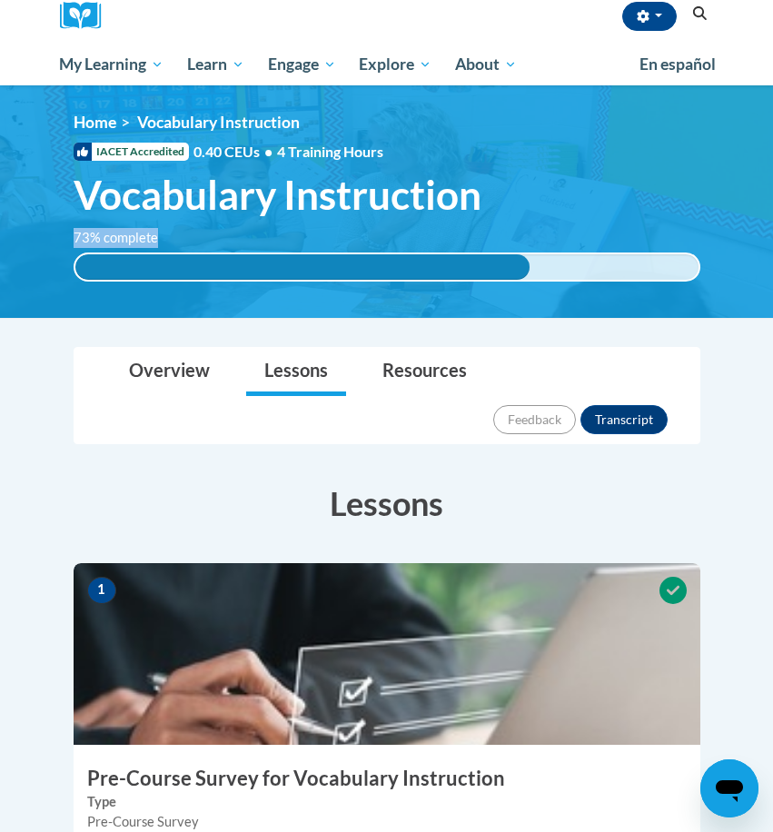
drag, startPoint x: 64, startPoint y: 255, endPoint x: 185, endPoint y: 253, distance: 120.7
click at [185, 253] on div "73% complete 73% complete 0.001%" at bounding box center [387, 255] width 654 height 54
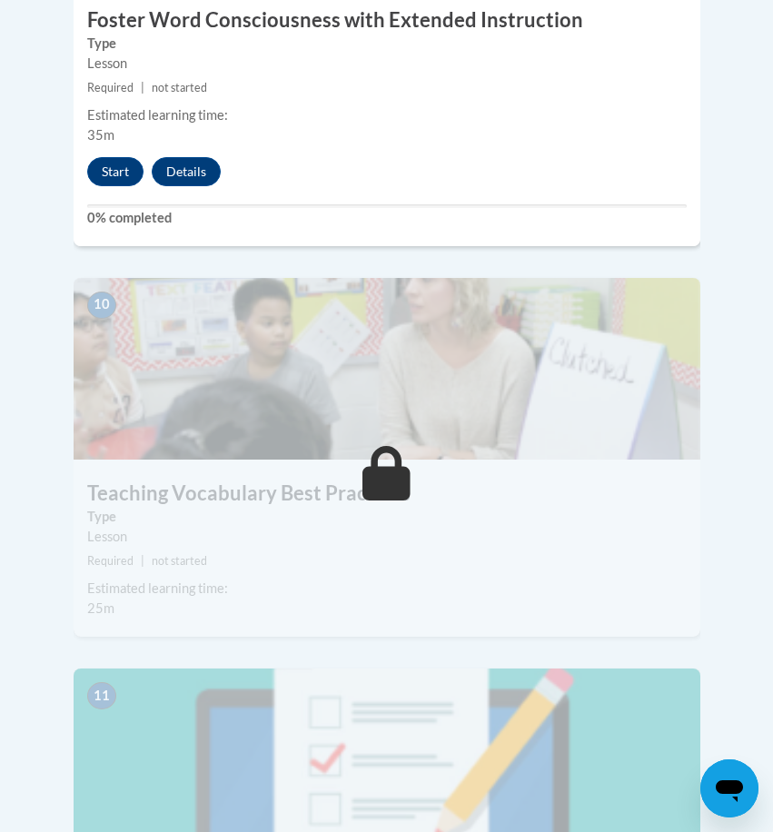
scroll to position [4646, 0]
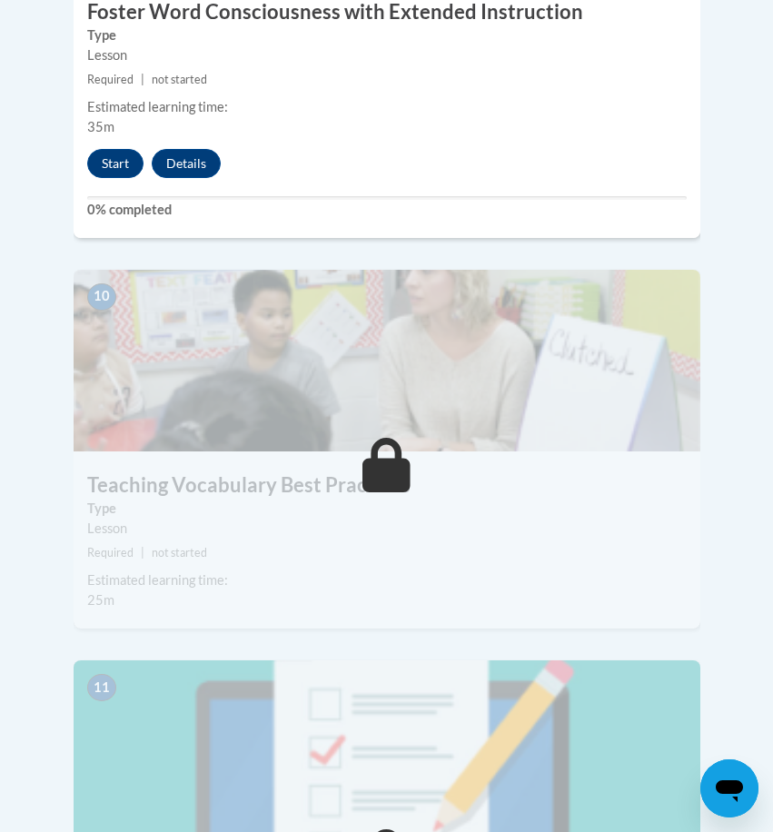
drag, startPoint x: 111, startPoint y: 567, endPoint x: 91, endPoint y: 567, distance: 20.0
click at [91, 592] on span "25m" at bounding box center [100, 599] width 27 height 15
drag, startPoint x: 99, startPoint y: 92, endPoint x: 113, endPoint y: 92, distance: 14.5
click at [113, 97] on div "Estimated learning time: 35m" at bounding box center [387, 117] width 626 height 40
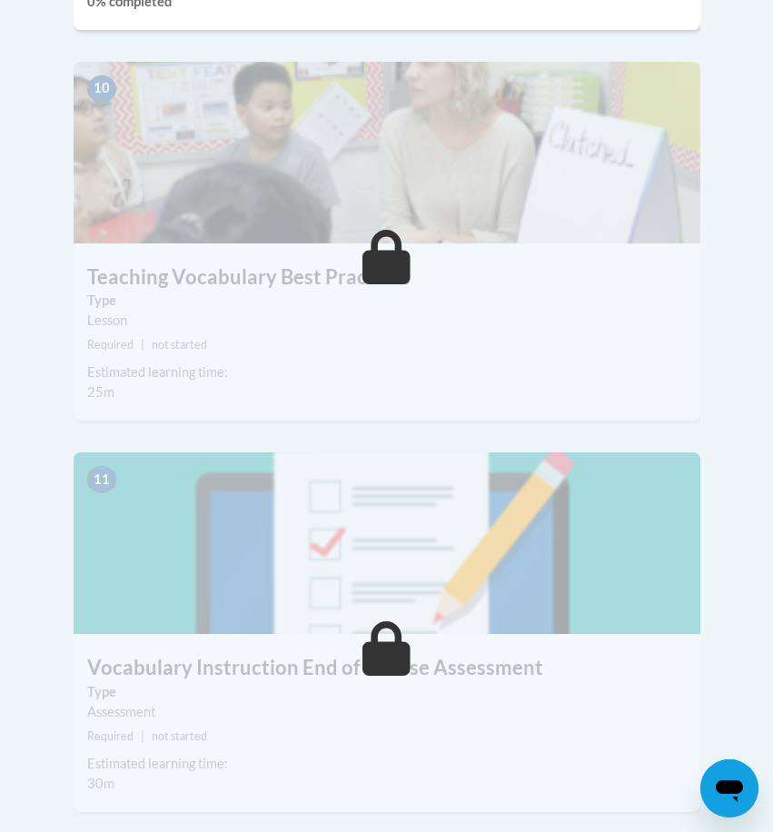
scroll to position [5006, 0]
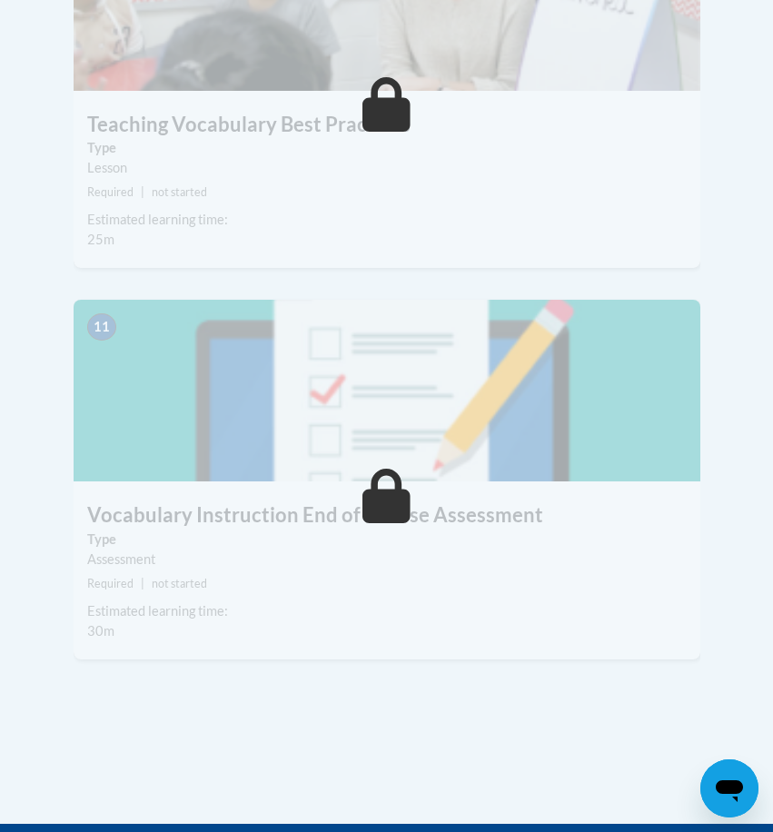
click at [110, 559] on div "11 Vocabulary Instruction End of Course Assessment Type Assessment Required | n…" at bounding box center [387, 479] width 626 height 359
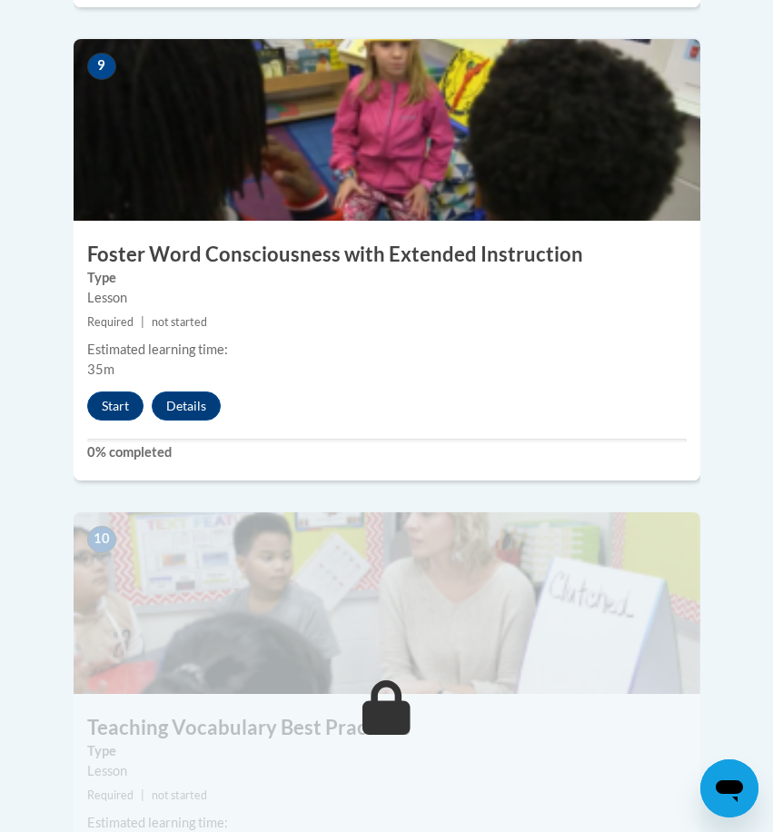
scroll to position [4317, 0]
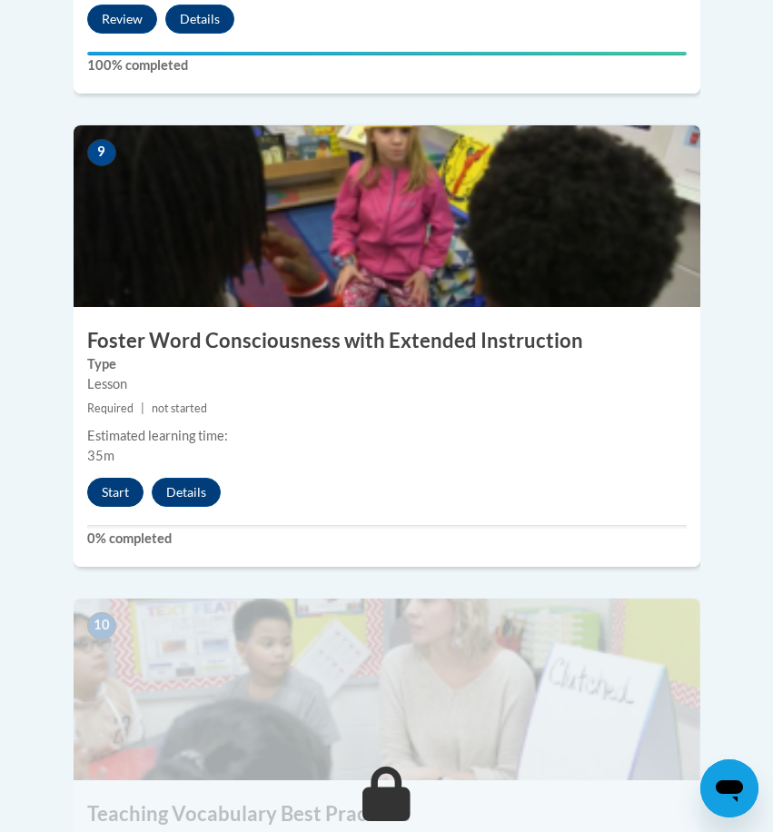
click at [117, 477] on button "Start" at bounding box center [115, 491] width 56 height 29
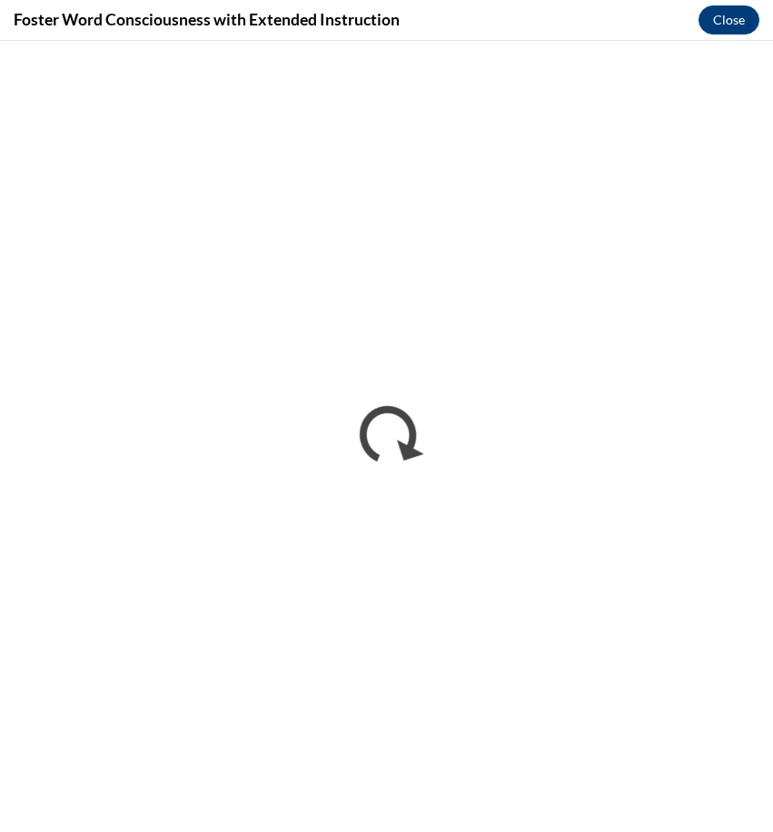
scroll to position [0, 0]
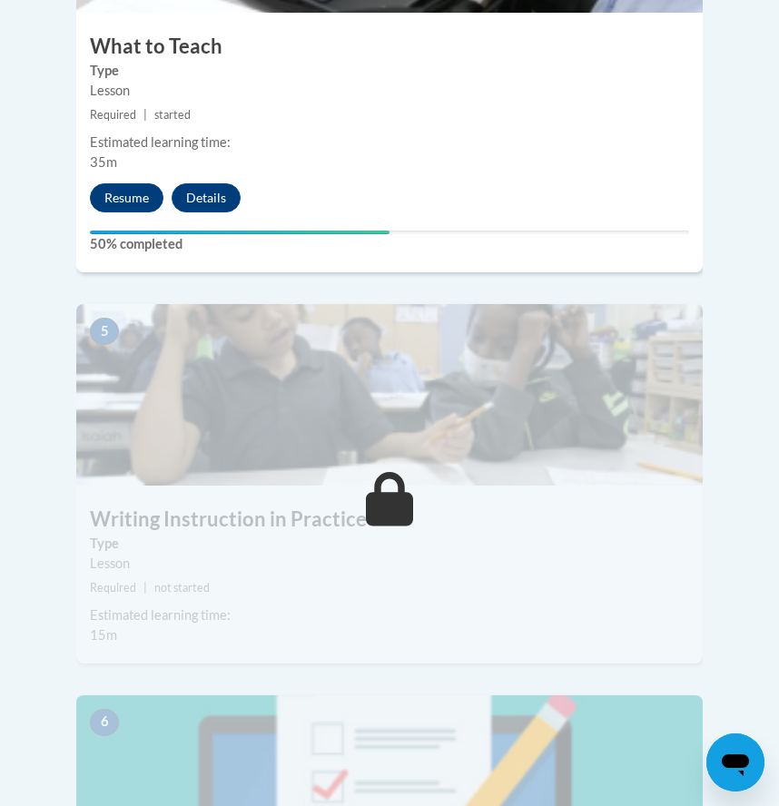
scroll to position [2244, 0]
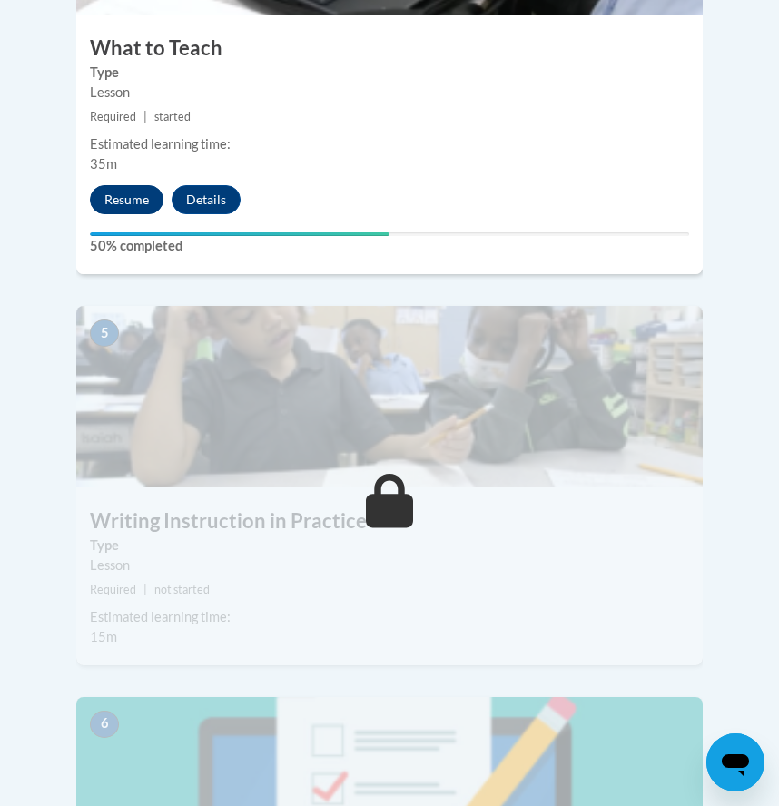
click at [133, 185] on button "Resume" at bounding box center [127, 199] width 74 height 29
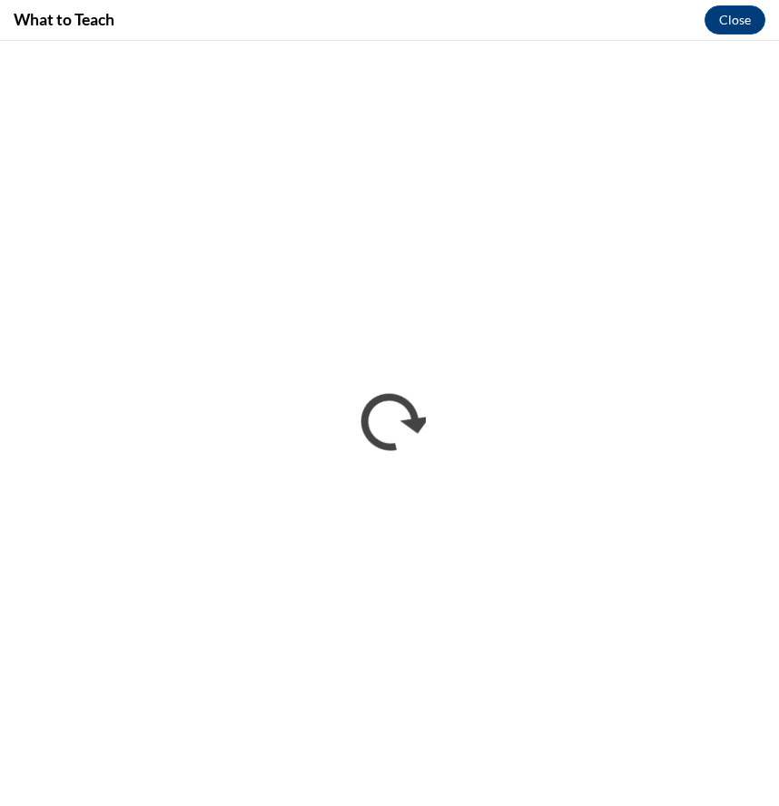
scroll to position [0, 0]
